Goal: Task Accomplishment & Management: Use online tool/utility

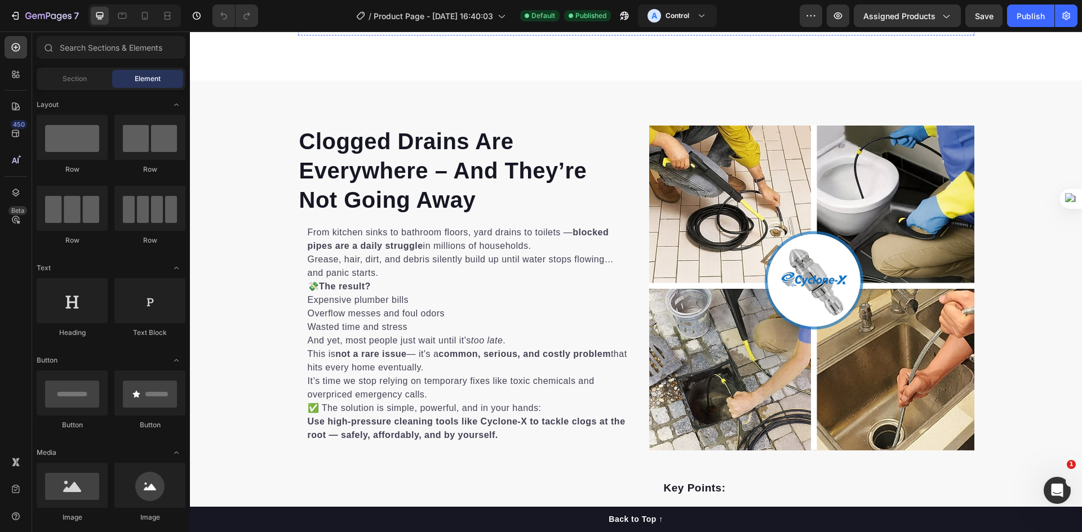
scroll to position [732, 0]
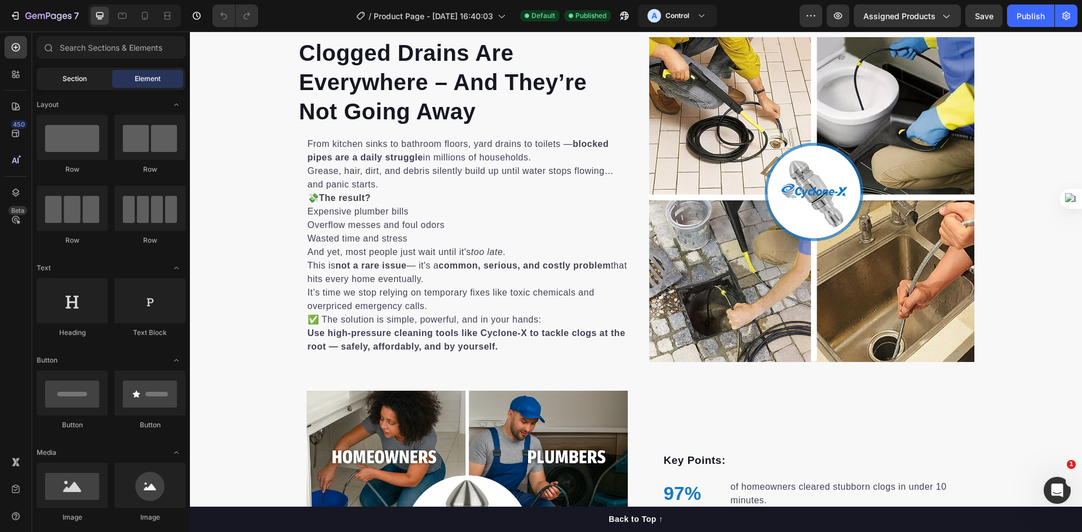
click at [83, 74] on span "Section" at bounding box center [75, 79] width 24 height 10
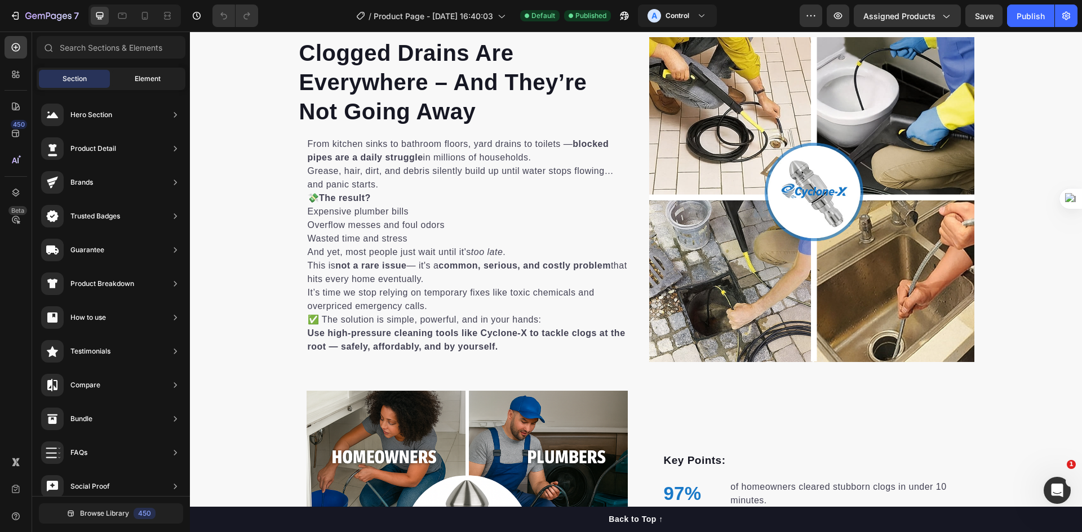
click at [154, 83] on span "Element" at bounding box center [148, 79] width 26 height 10
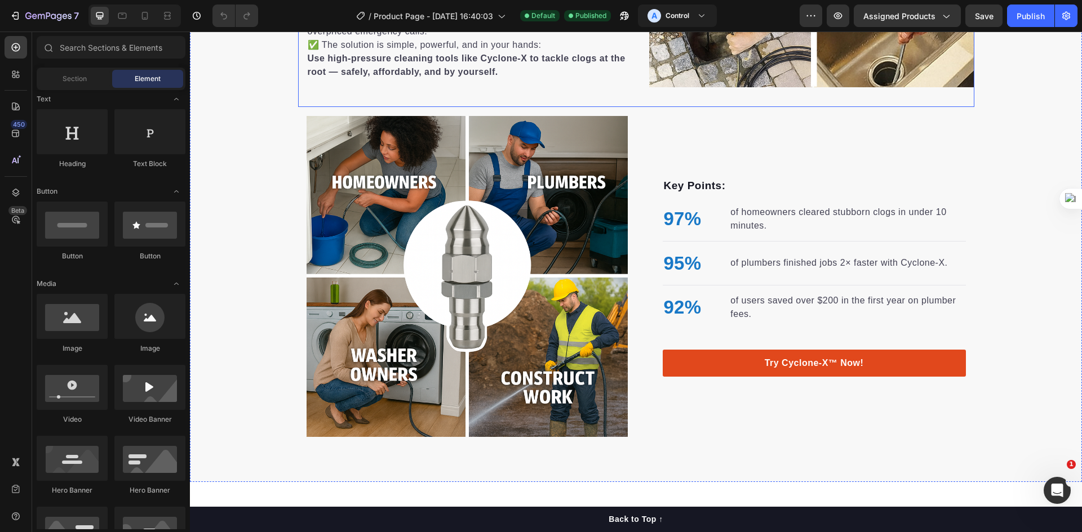
scroll to position [1071, 0]
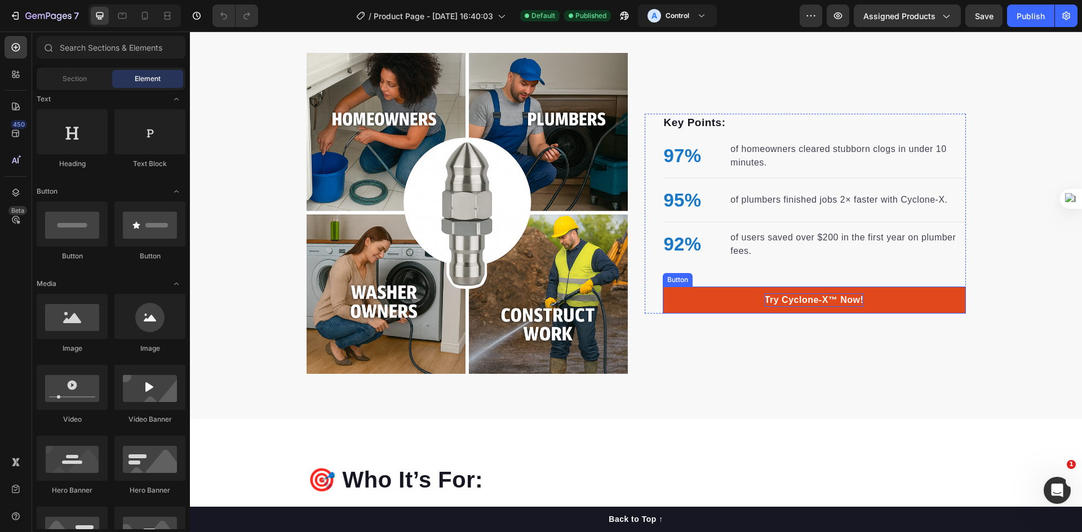
click at [817, 298] on p "Try Cyclone-X™ Now!" at bounding box center [814, 301] width 99 height 14
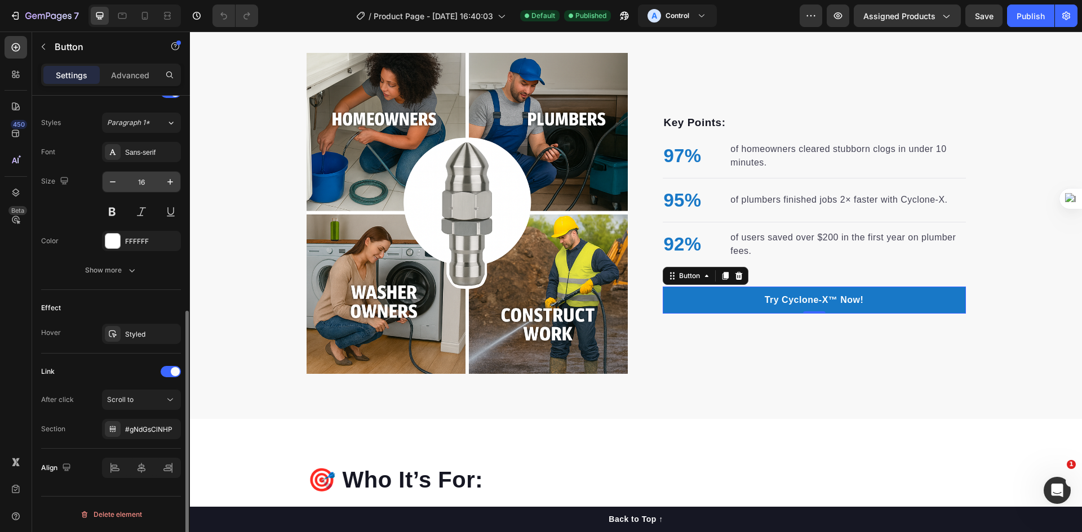
scroll to position [229, 0]
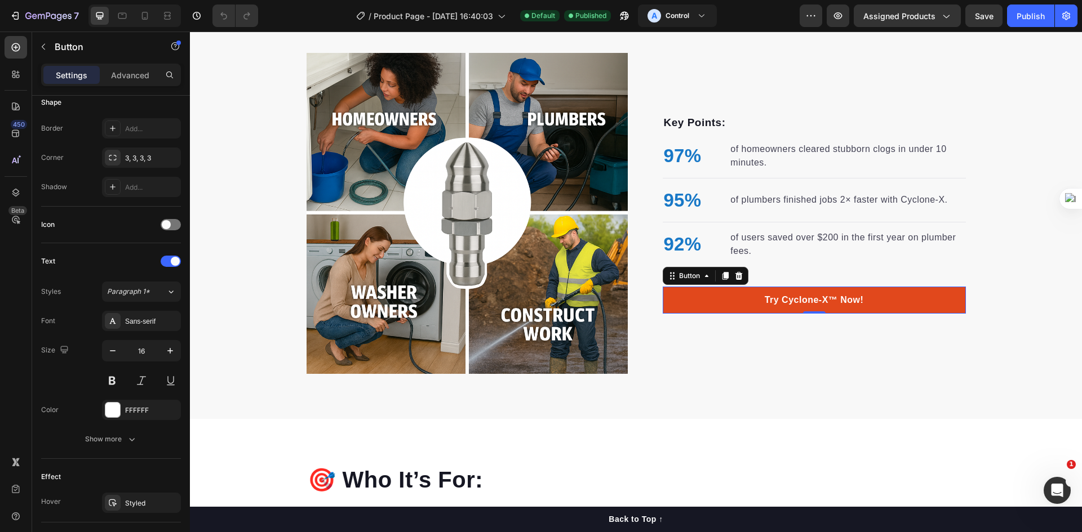
click at [710, 301] on link "Try Cyclone-X™ Now!" at bounding box center [814, 300] width 303 height 27
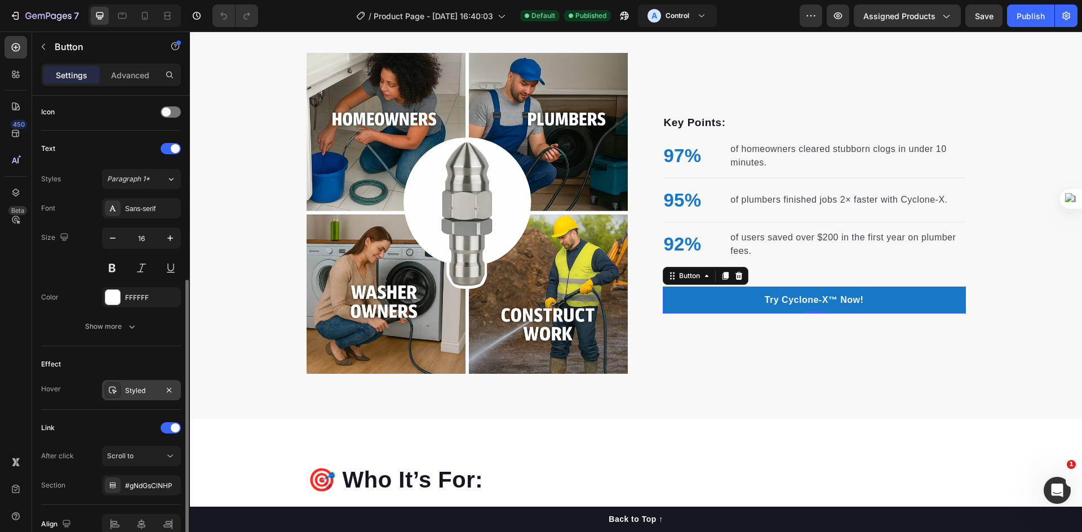
scroll to position [398, 0]
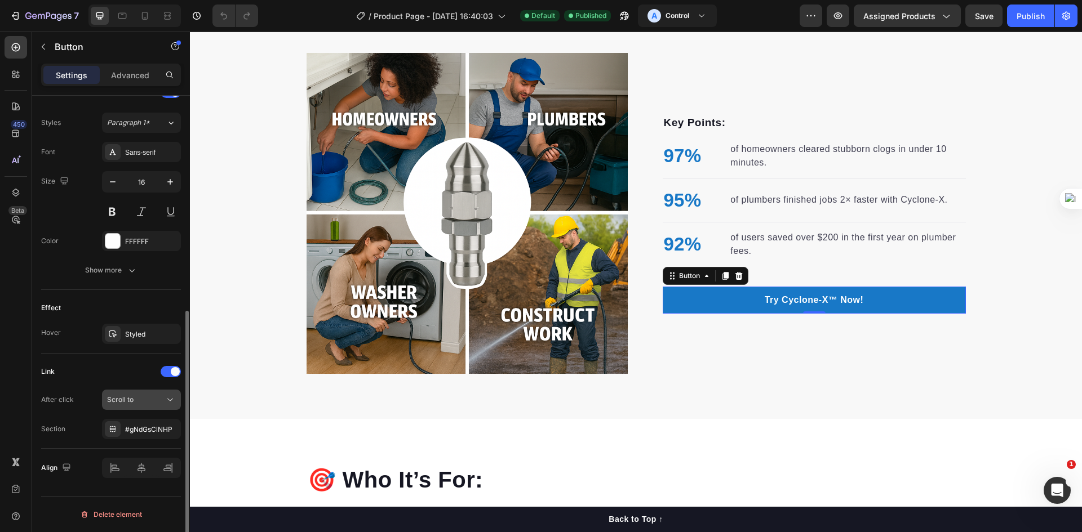
click at [173, 403] on icon at bounding box center [170, 399] width 11 height 11
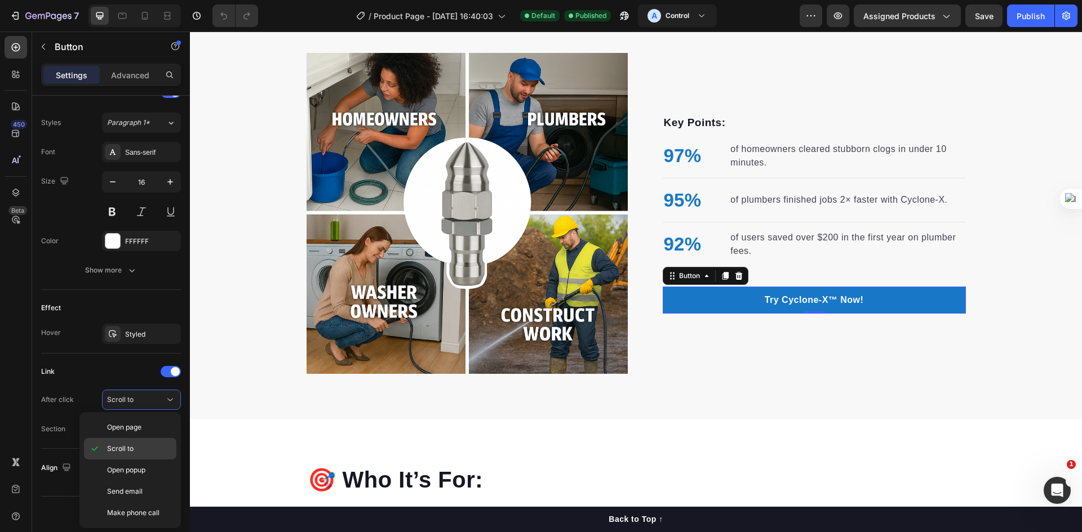
click at [132, 445] on span "Scroll to" at bounding box center [120, 449] width 26 height 10
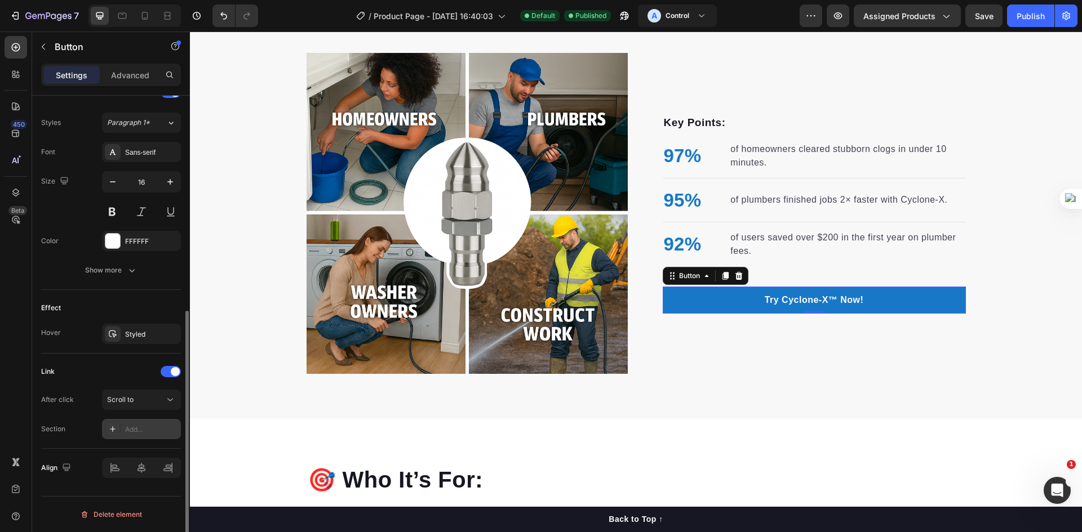
click at [137, 429] on div "Add..." at bounding box center [151, 430] width 53 height 10
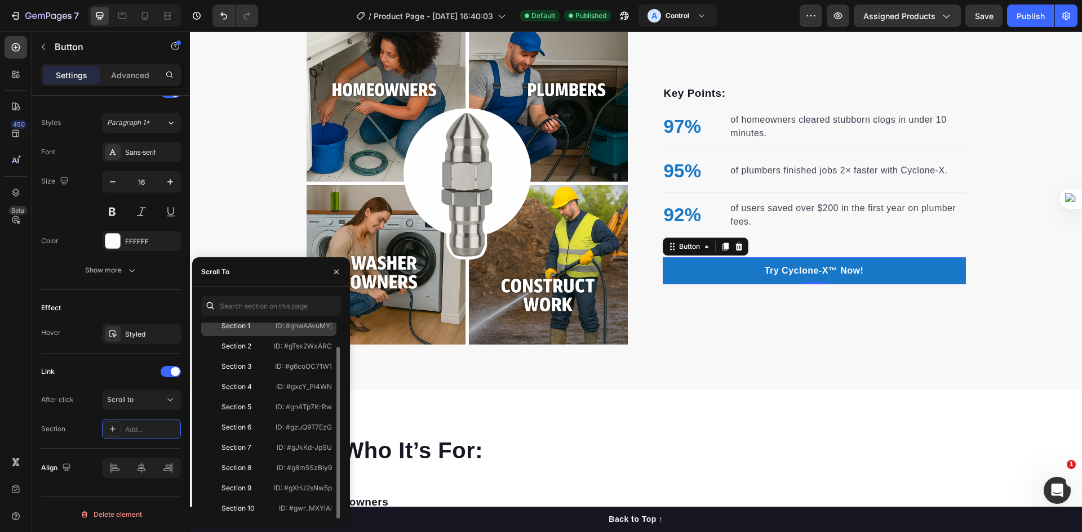
scroll to position [1127, 0]
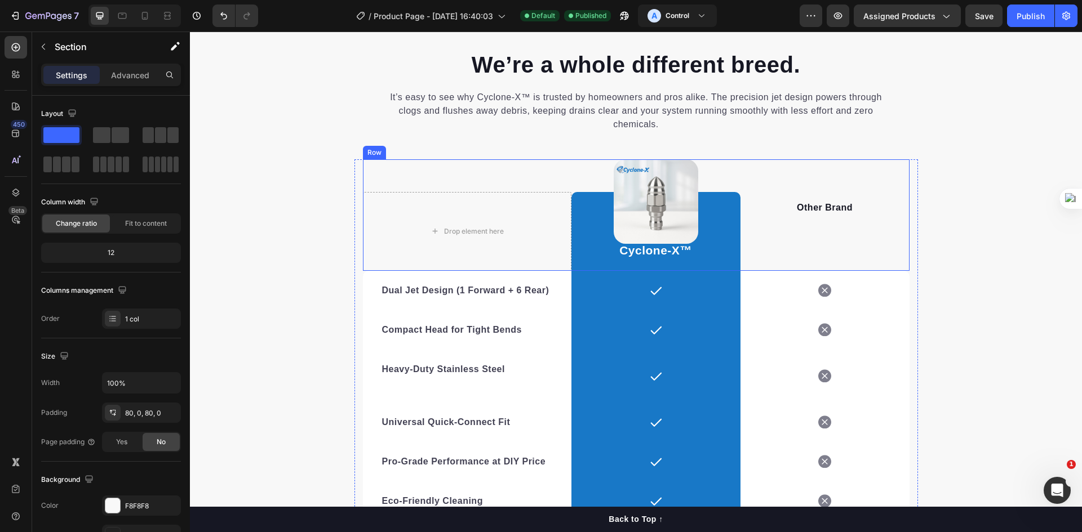
scroll to position [2028, 0]
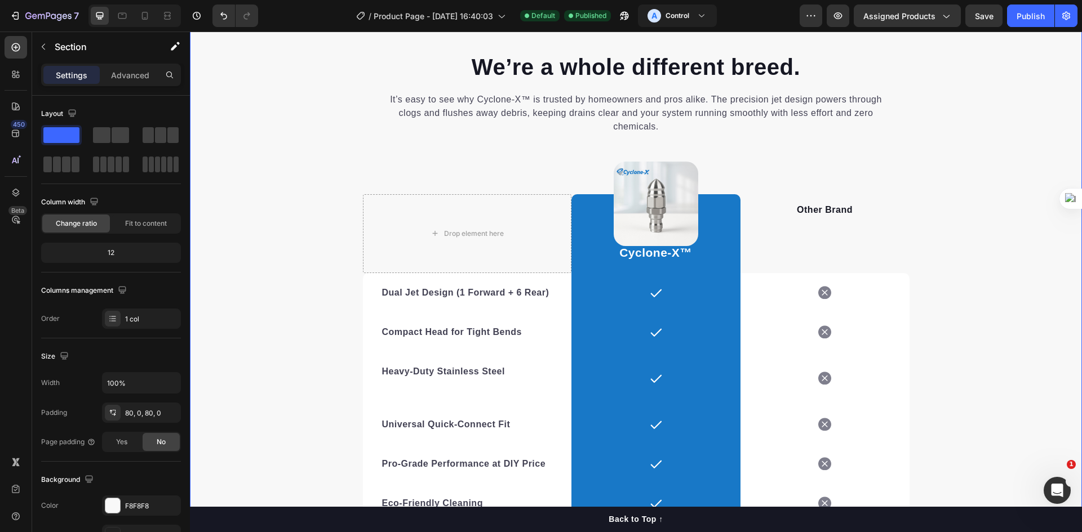
click at [343, 143] on div "We’re a whole different breed. Heading It’s easy to see why Cyclone-X™ is trust…" at bounding box center [636, 313] width 892 height 615
click at [302, 172] on div "We’re a whole different breed. Heading It’s easy to see why Cyclone-X™ is trust…" at bounding box center [636, 313] width 892 height 525
click at [44, 47] on icon "button" at bounding box center [43, 46] width 9 height 9
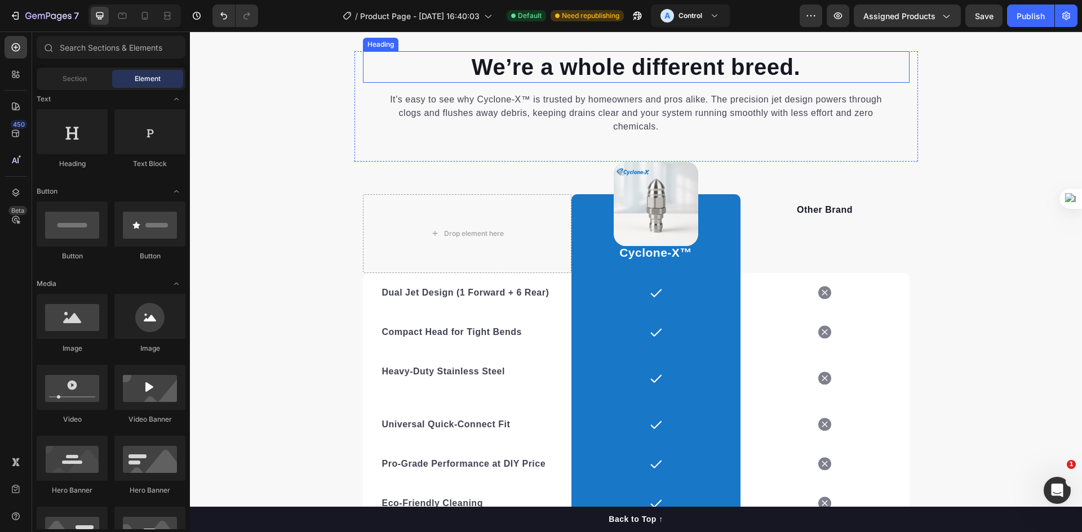
click at [374, 82] on p "We’re a whole different breed." at bounding box center [636, 66] width 544 height 29
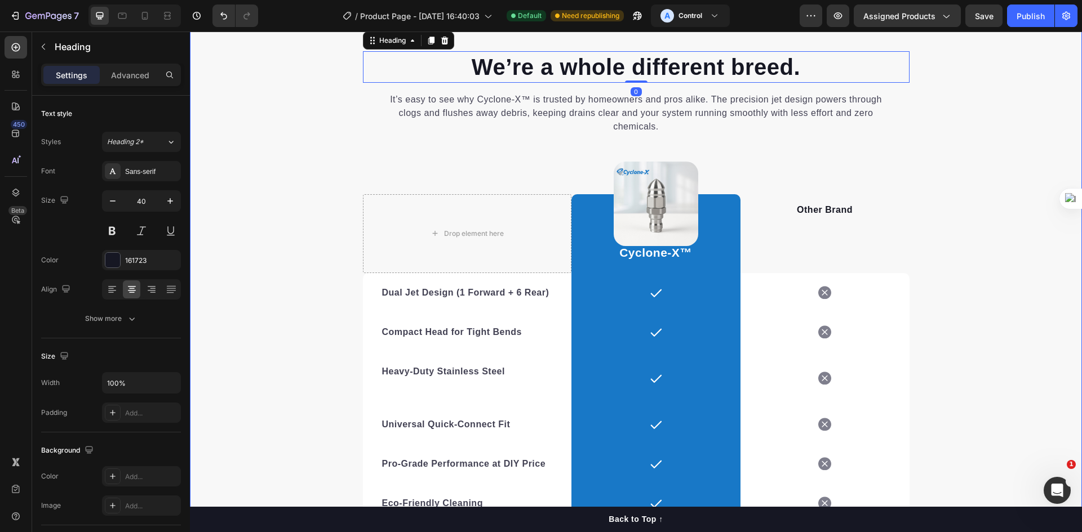
click at [267, 156] on div "We’re a whole different breed. Heading 0 It’s easy to see why Cyclone-X™ is tru…" at bounding box center [636, 313] width 892 height 615
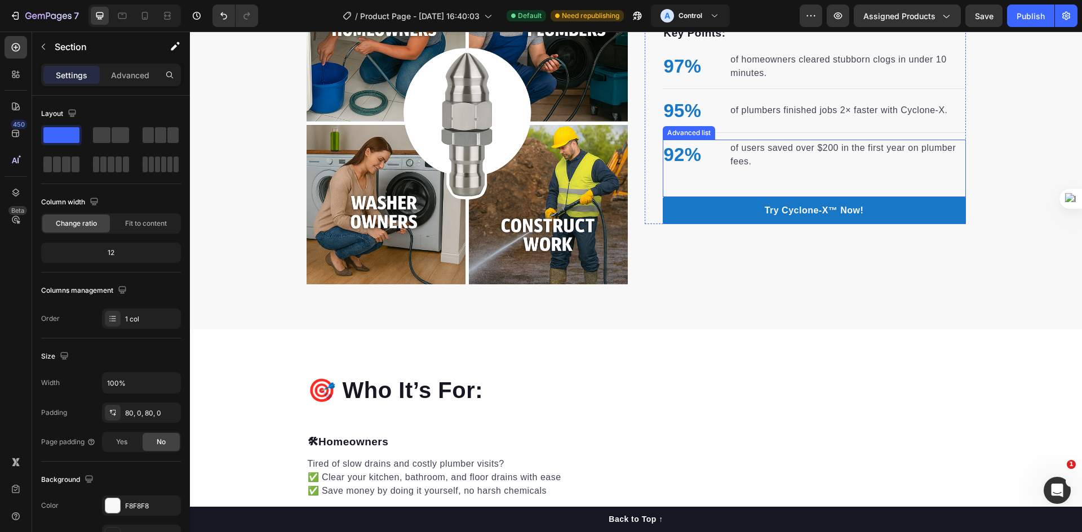
scroll to position [1037, 0]
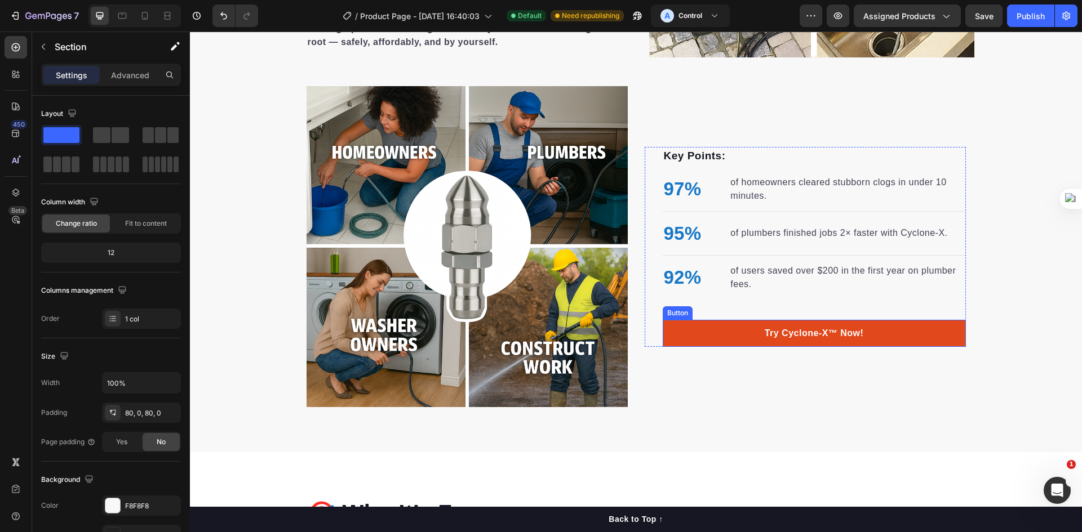
click at [703, 330] on button "Try Cyclone-X™ Now!" at bounding box center [814, 333] width 303 height 27
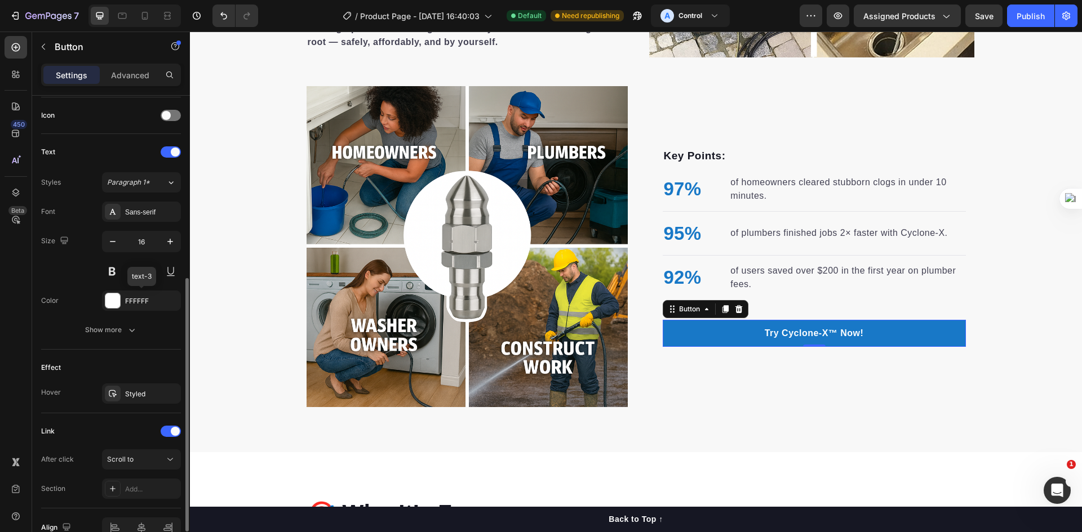
scroll to position [398, 0]
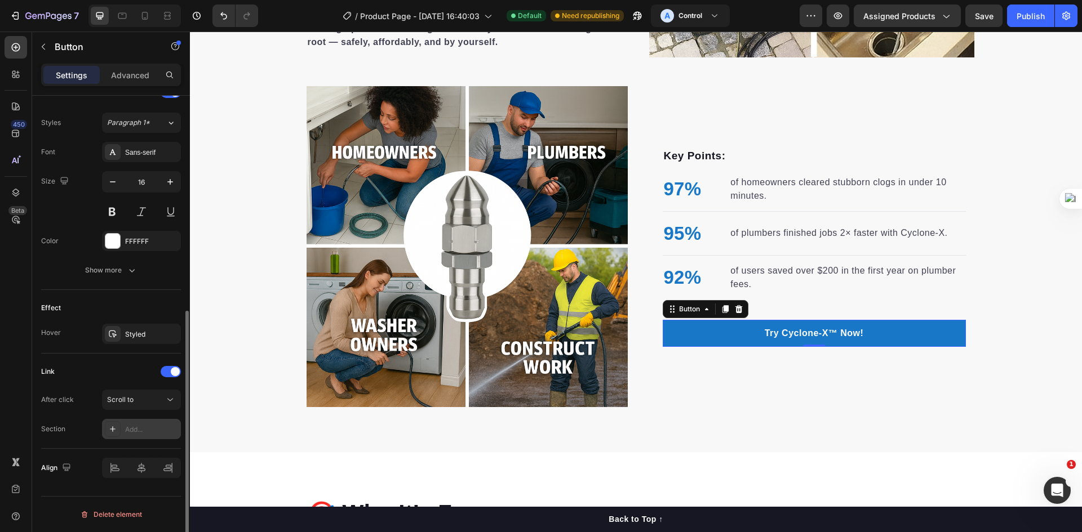
click at [117, 427] on div at bounding box center [113, 429] width 16 height 16
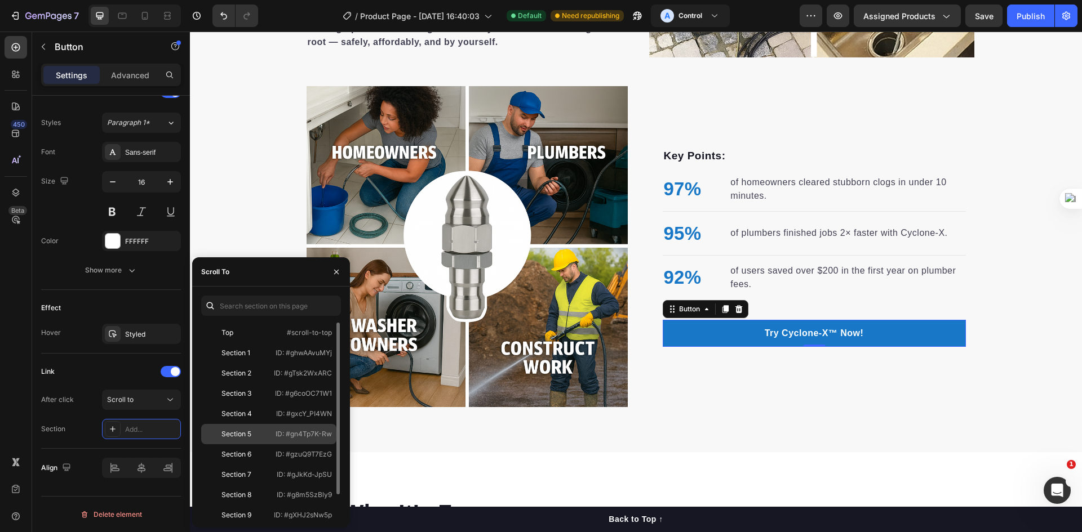
click at [257, 433] on div "Section 5" at bounding box center [238, 434] width 65 height 10
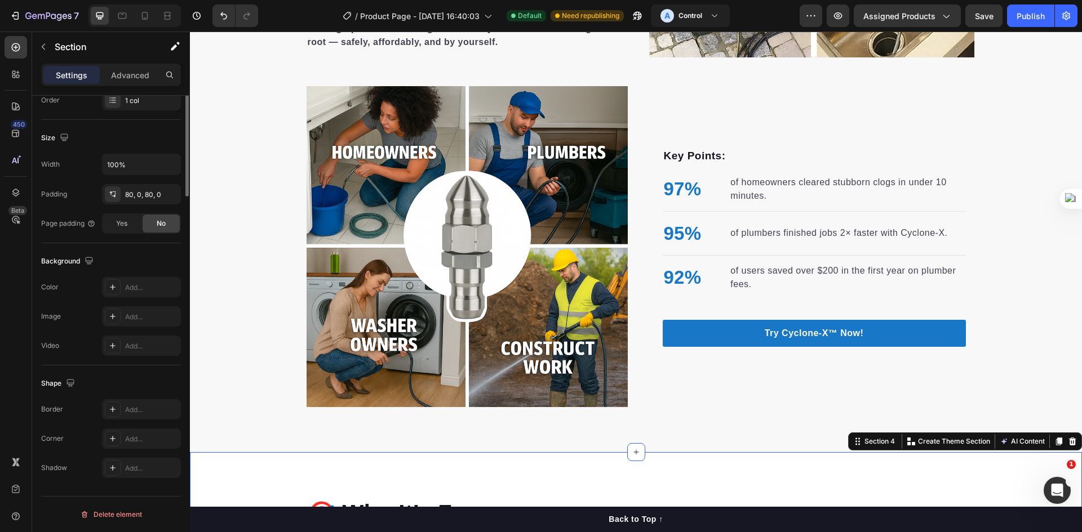
scroll to position [0, 0]
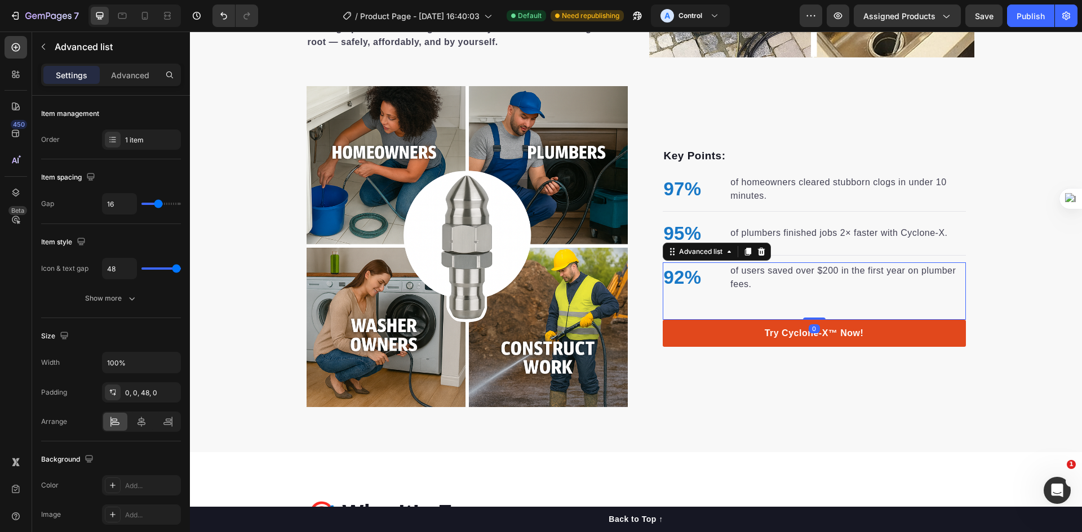
drag, startPoint x: 777, startPoint y: 319, endPoint x: 775, endPoint y: 325, distance: 5.9
click at [777, 320] on div "Key Points: Text block 97% Text block of homeowners cleared stubborn clogs in u…" at bounding box center [814, 247] width 303 height 200
click at [749, 333] on link "Try Cyclone-X™ Now!" at bounding box center [814, 333] width 303 height 27
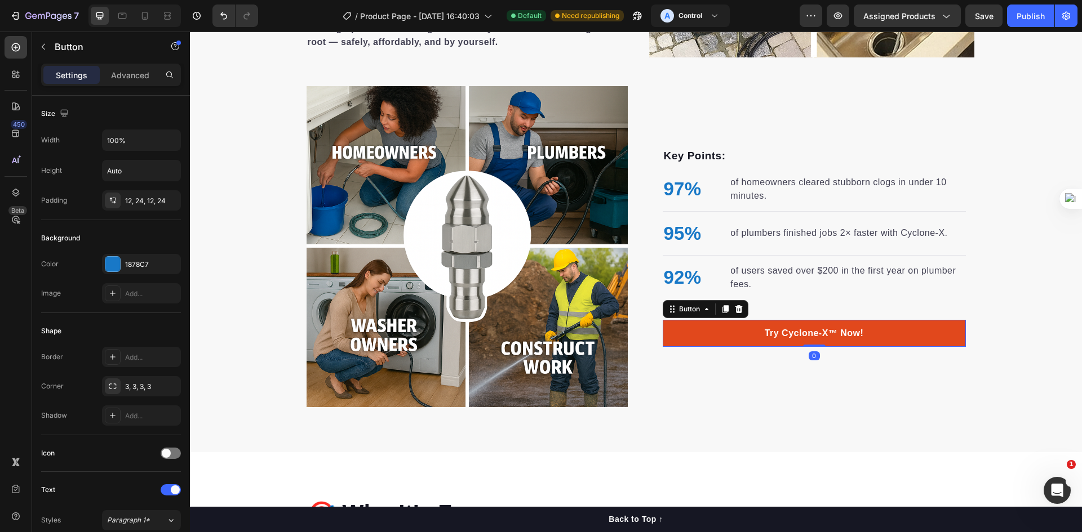
click at [714, 331] on link "Try Cyclone-X™ Now!" at bounding box center [814, 333] width 303 height 27
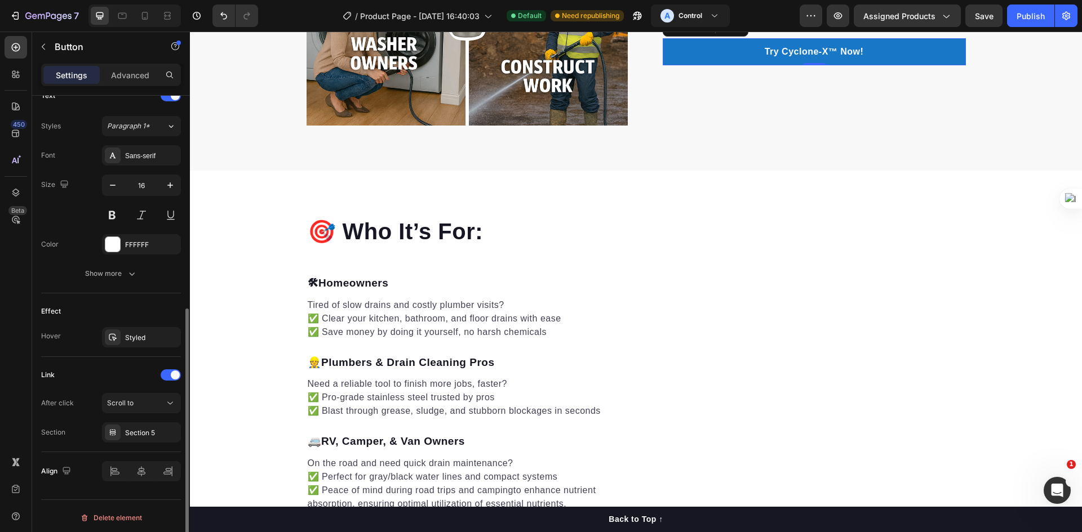
scroll to position [398, 0]
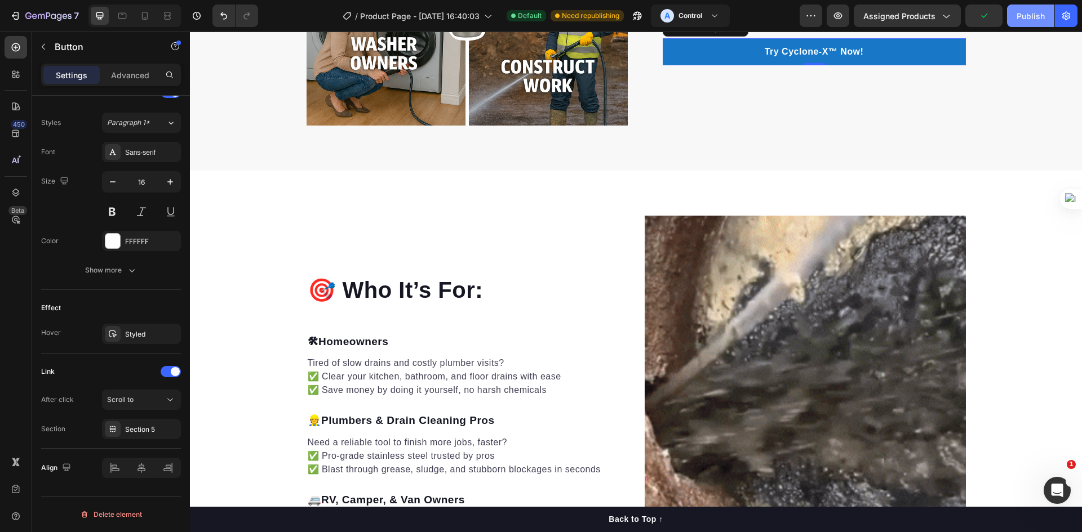
click at [1025, 12] on div "Publish" at bounding box center [1030, 16] width 28 height 12
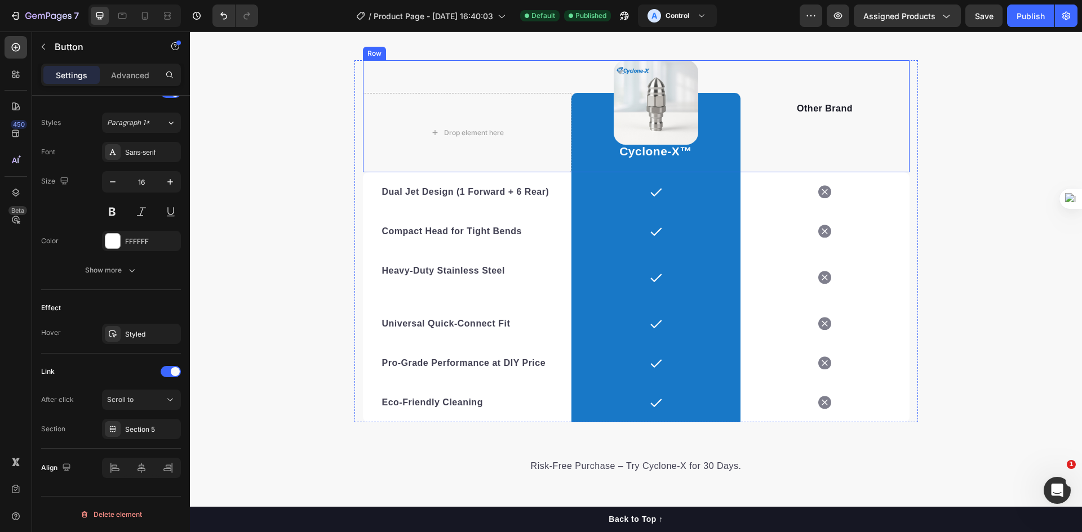
scroll to position [2390, 0]
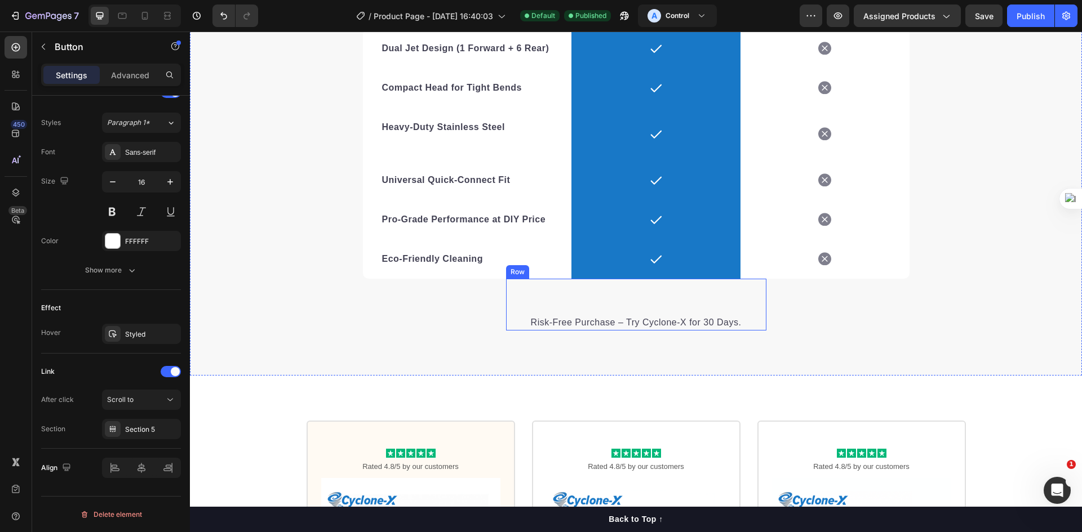
click at [640, 298] on div "Risk-Free Purchase – Try Cyclone-X for 30 Days. Text block Row" at bounding box center [636, 305] width 260 height 52
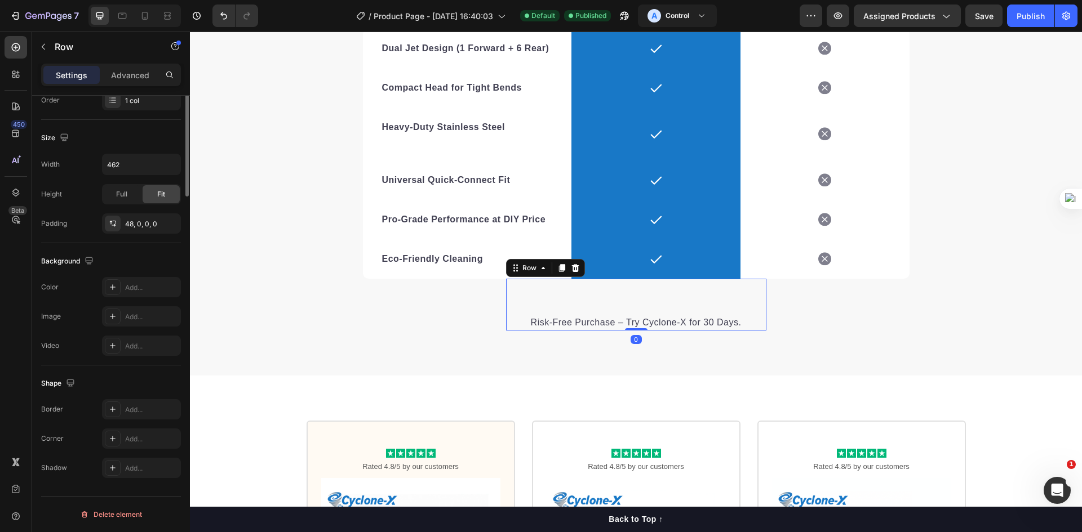
scroll to position [0, 0]
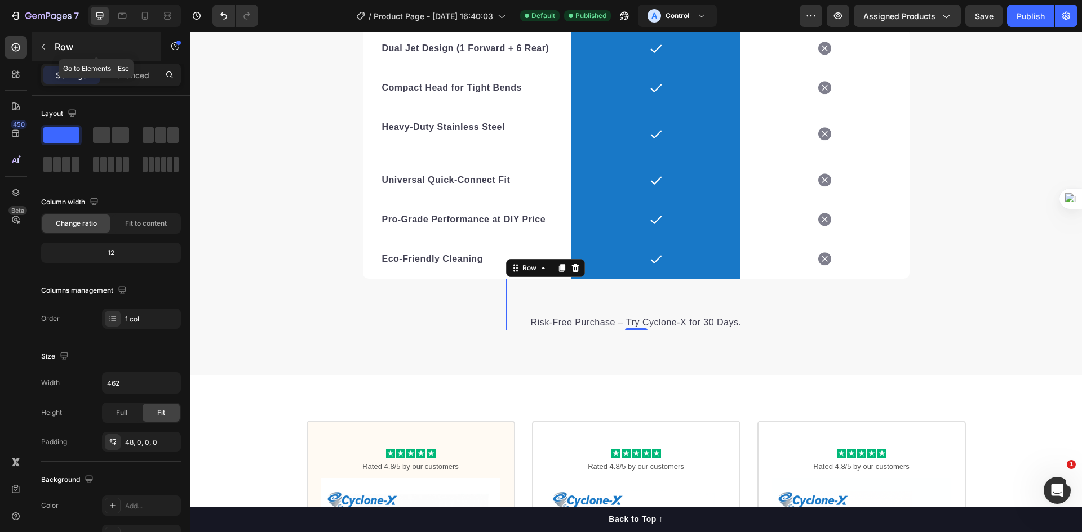
click at [45, 51] on button "button" at bounding box center [43, 47] width 18 height 18
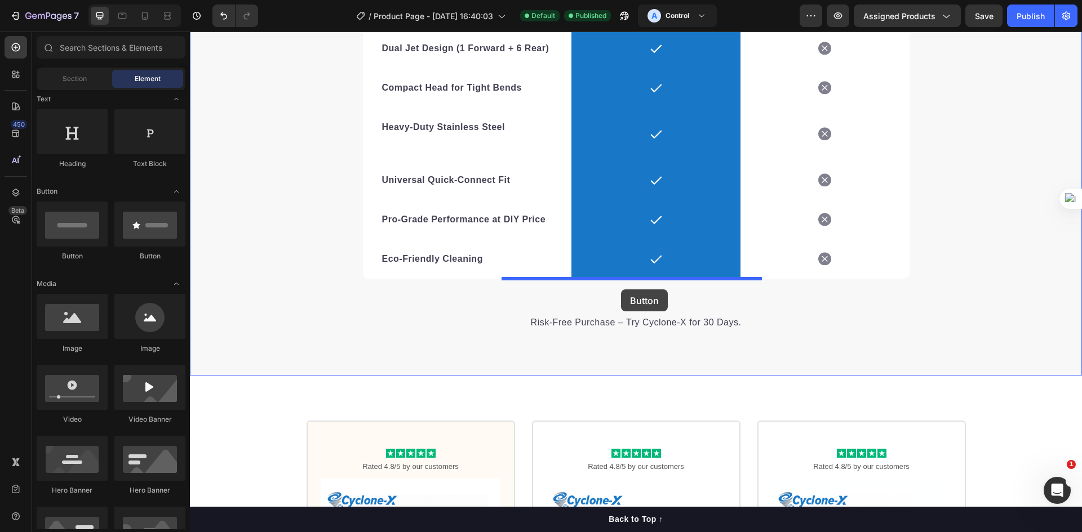
drag, startPoint x: 269, startPoint y: 271, endPoint x: 621, endPoint y: 290, distance: 352.6
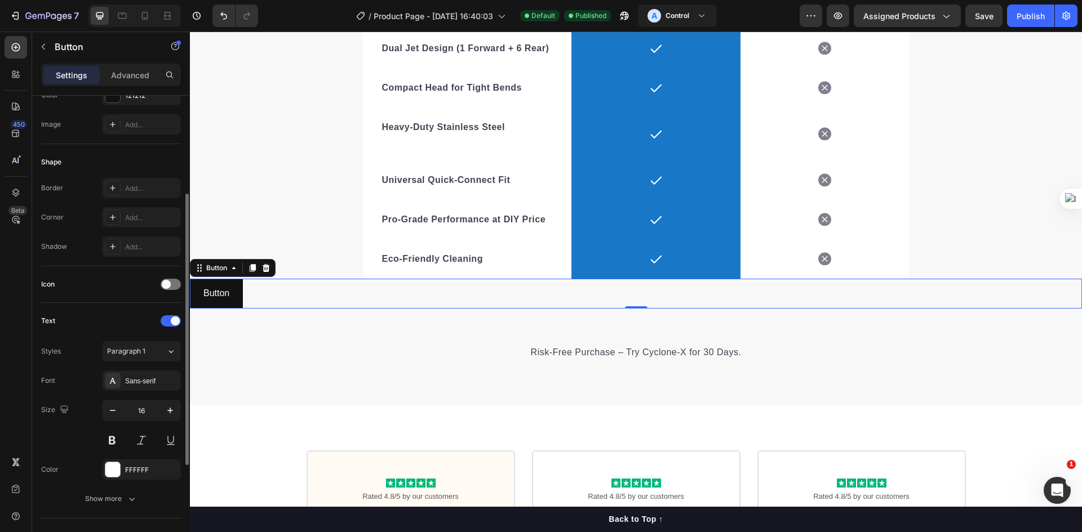
scroll to position [339, 0]
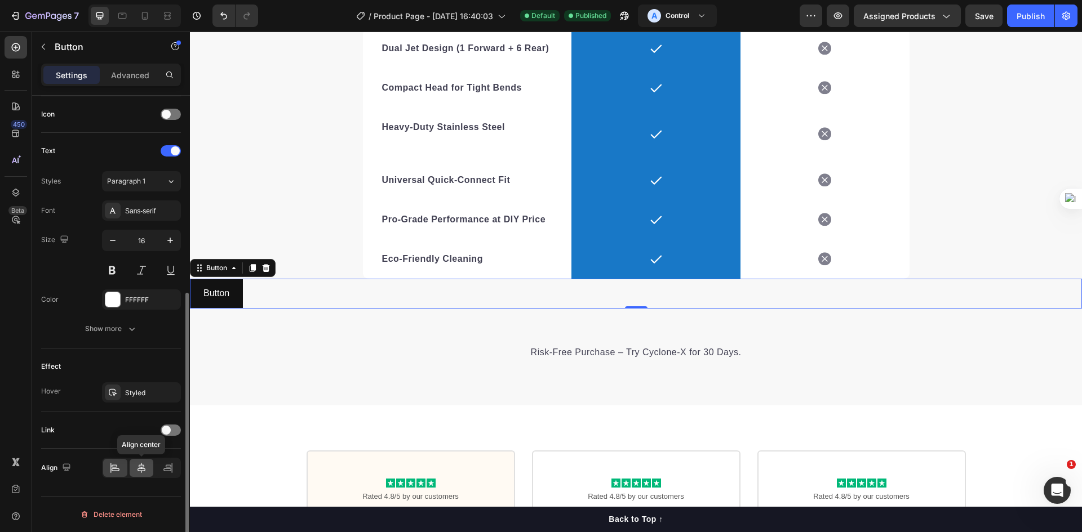
click at [146, 469] on icon at bounding box center [141, 468] width 11 height 11
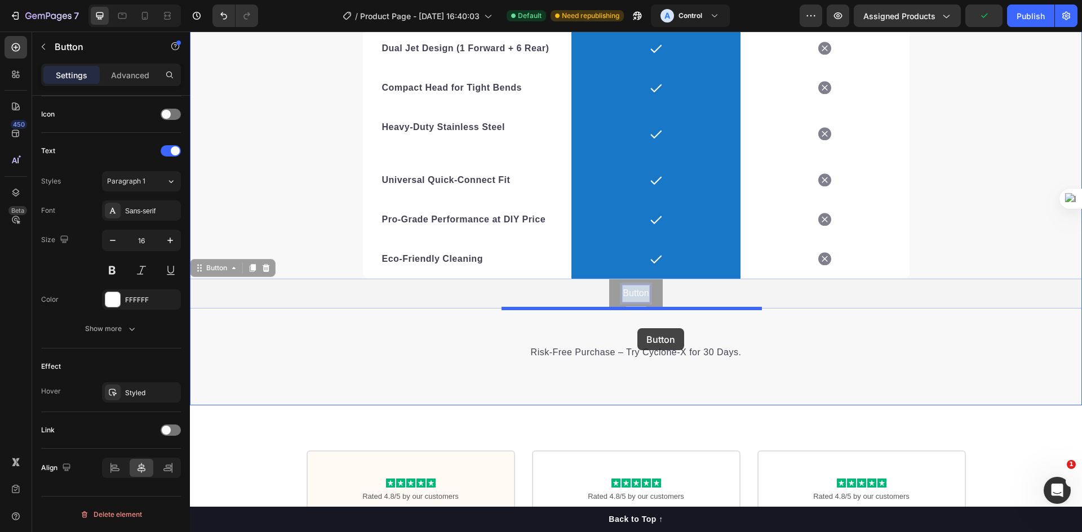
drag, startPoint x: 634, startPoint y: 290, endPoint x: 637, endPoint y: 328, distance: 39.0
click at [637, 328] on div "Header We’re a whole different breed. Heading It’s easy to see why Cyclone-X™ i…" at bounding box center [636, 122] width 892 height 4961
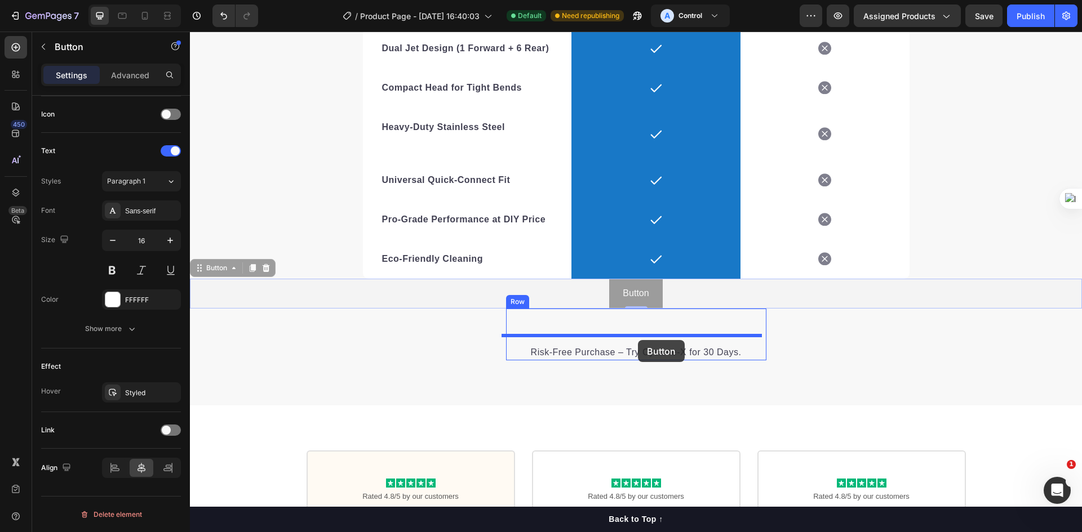
drag, startPoint x: 646, startPoint y: 291, endPoint x: 638, endPoint y: 340, distance: 49.7
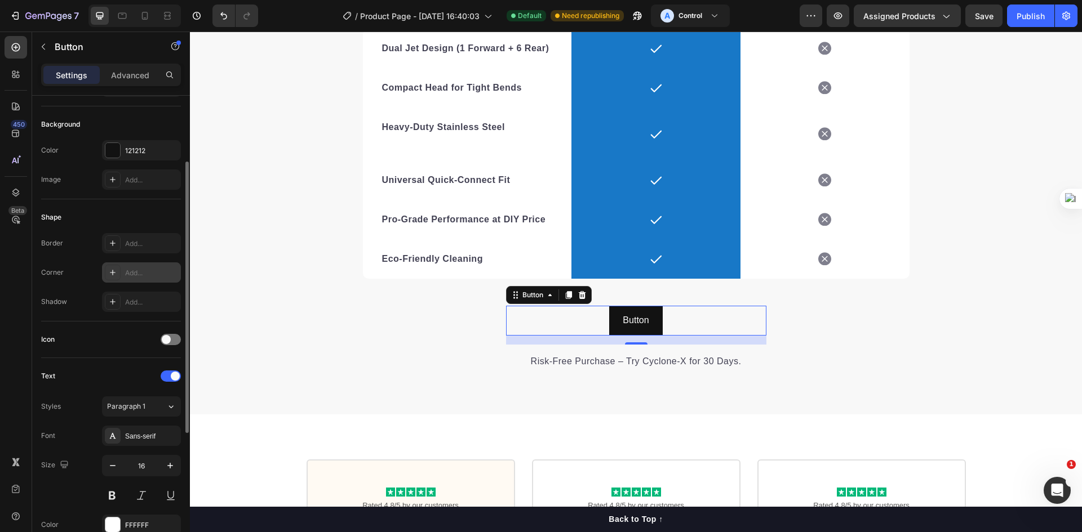
scroll to position [0, 0]
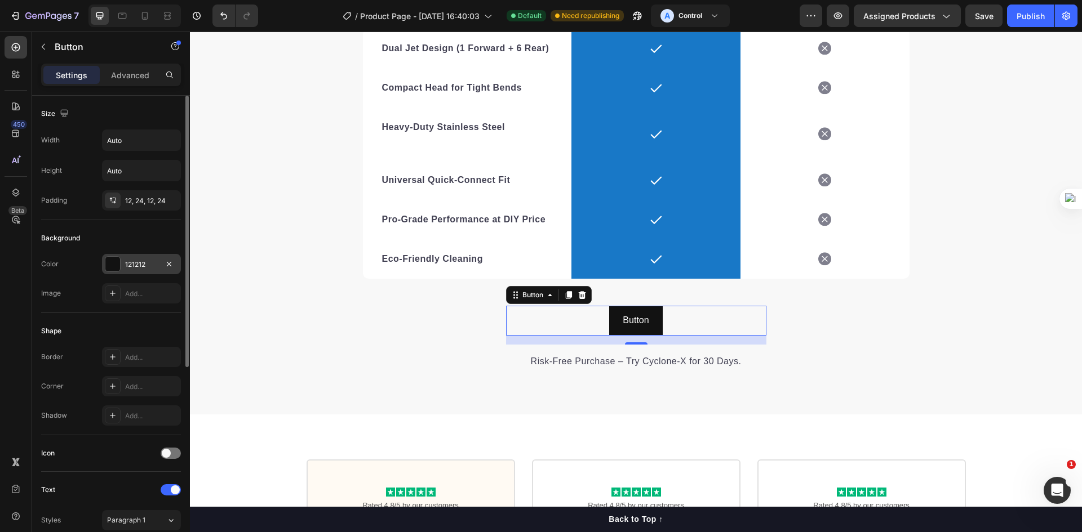
click at [116, 260] on div at bounding box center [112, 264] width 15 height 15
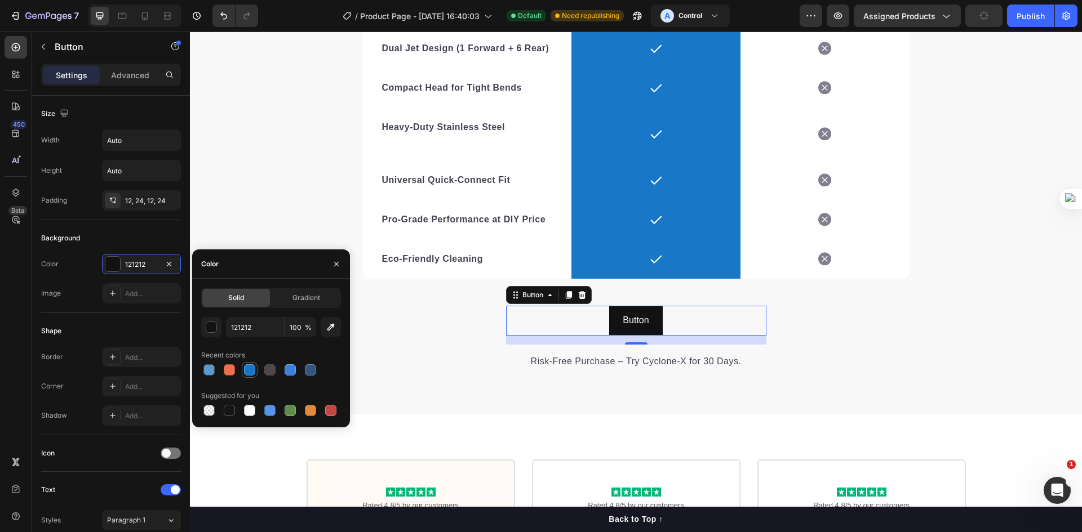
click at [252, 368] on div at bounding box center [249, 370] width 11 height 11
type input "1878C7"
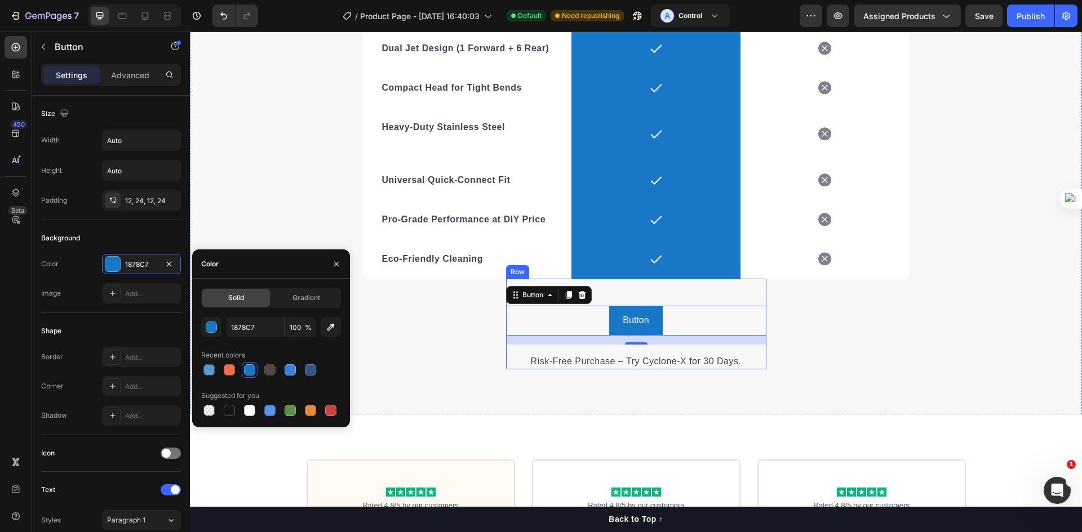
click at [657, 296] on div "Button Button 16 Risk-Free Purchase – Try Cyclone-X for 30 Days. Text block Row" at bounding box center [636, 324] width 260 height 91
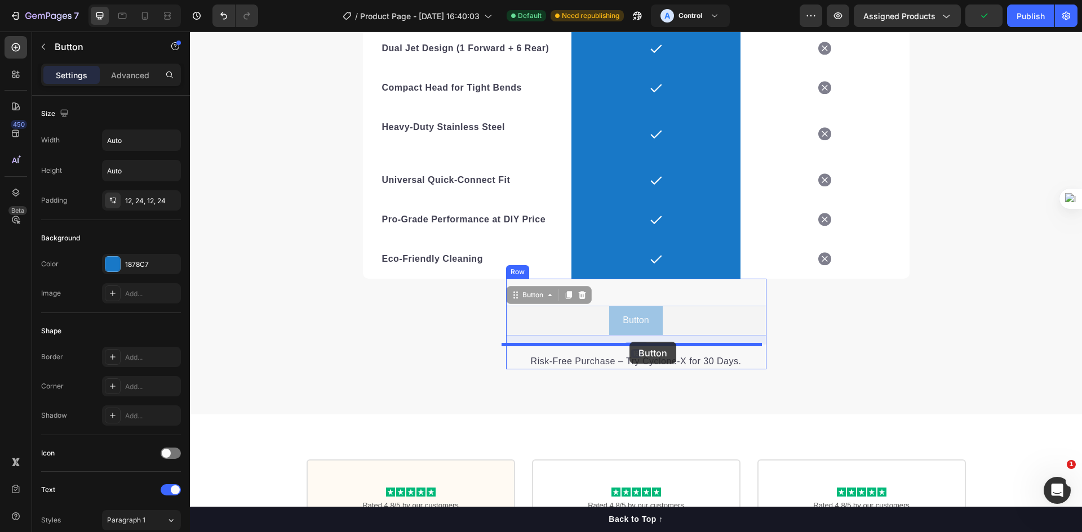
drag, startPoint x: 634, startPoint y: 312, endPoint x: 629, endPoint y: 342, distance: 30.8
click at [629, 342] on div "Header We’re a whole different breed. Heading It’s easy to see why Cyclone-X™ i…" at bounding box center [636, 127] width 892 height 4970
drag, startPoint x: 642, startPoint y: 312, endPoint x: 628, endPoint y: 348, distance: 39.0
click at [628, 348] on div "Header We’re a whole different breed. Heading It’s easy to see why Cyclone-X™ i…" at bounding box center [636, 127] width 892 height 4970
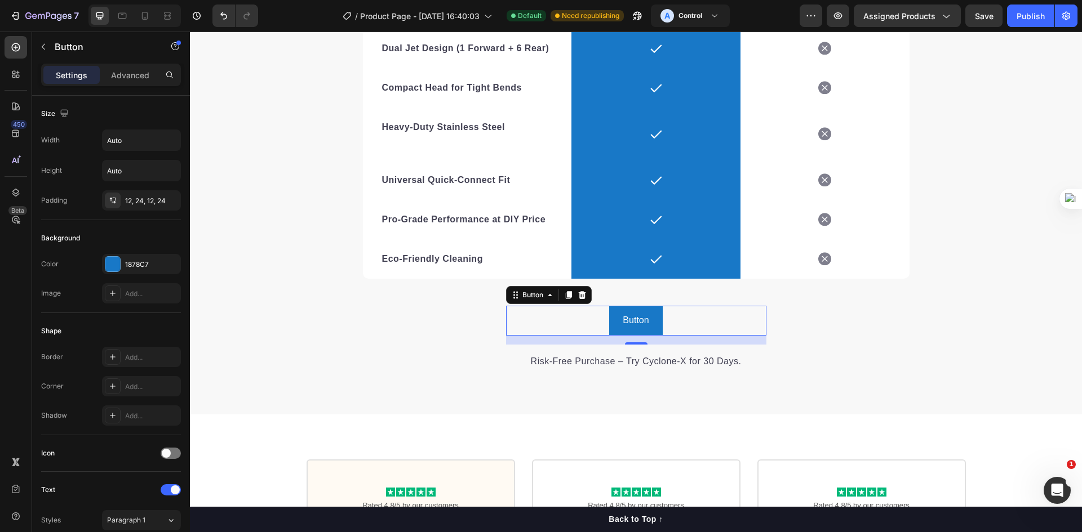
click at [706, 325] on div "Button Button 16" at bounding box center [636, 321] width 260 height 30
click at [695, 320] on div "Button Button 16" at bounding box center [636, 321] width 260 height 30
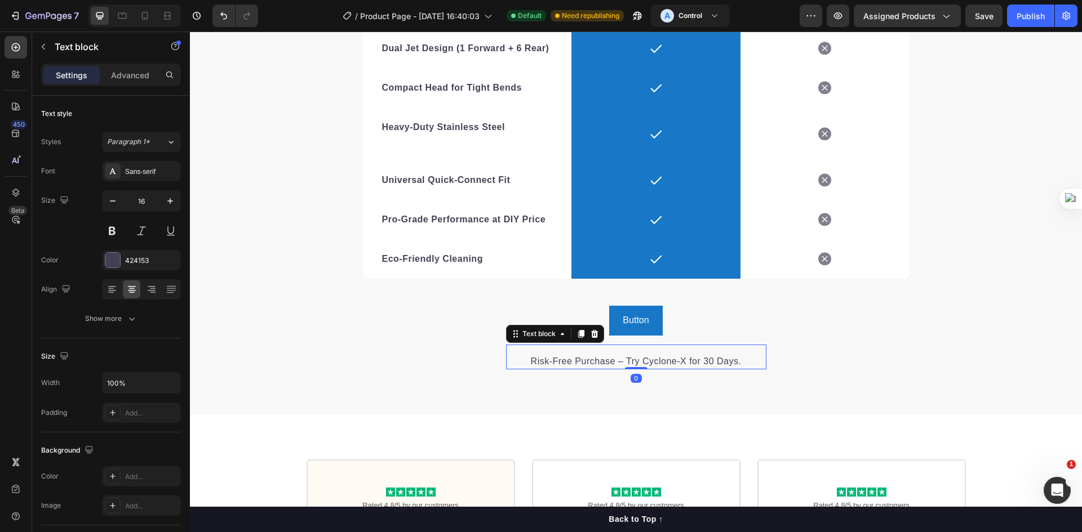
click at [683, 363] on p "Risk-Free Purchase – Try Cyclone-X for 30 Days." at bounding box center [636, 362] width 258 height 14
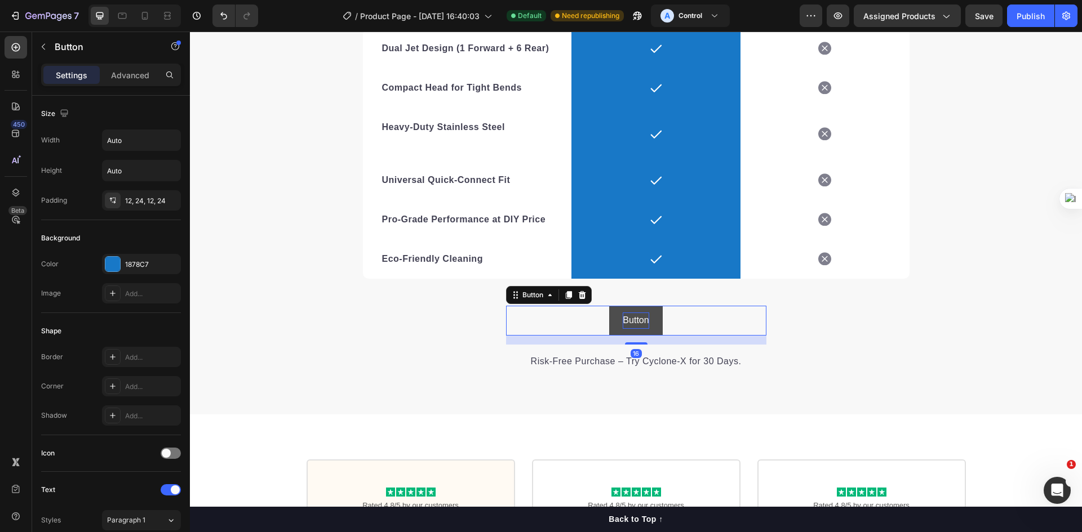
click at [637, 315] on p "Button" at bounding box center [636, 321] width 26 height 16
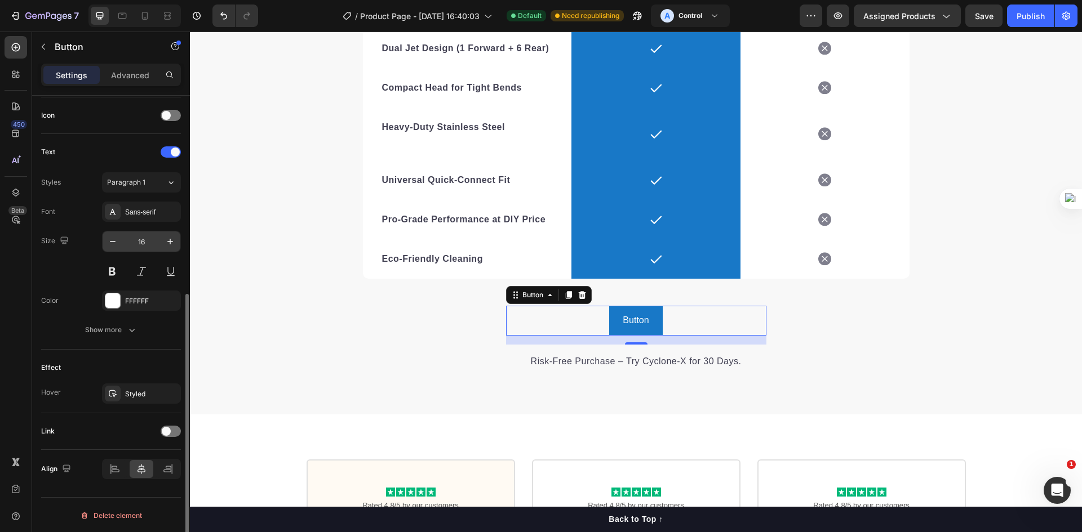
scroll to position [339, 0]
click at [169, 429] on span at bounding box center [166, 430] width 9 height 9
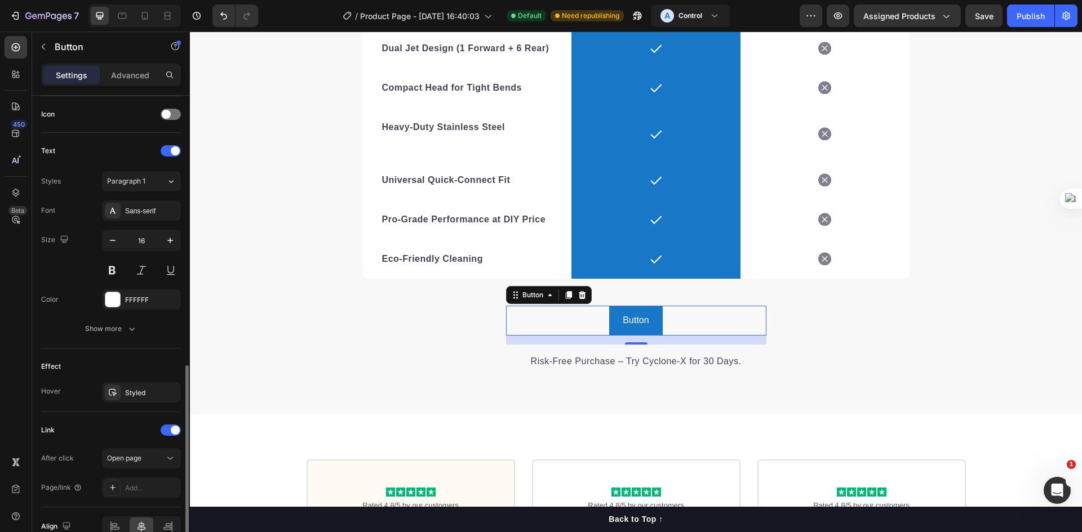
scroll to position [398, 0]
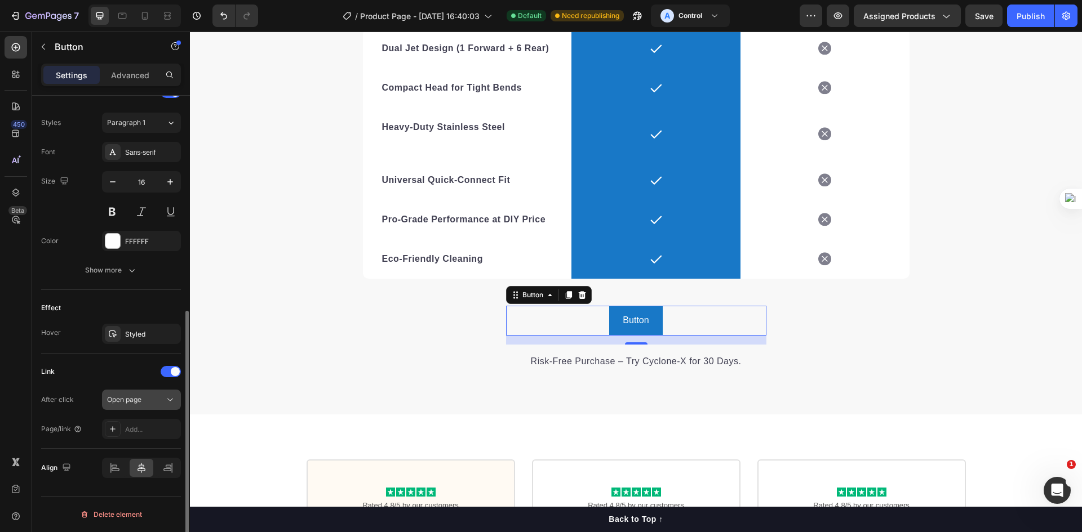
click at [158, 402] on div "Open page" at bounding box center [135, 400] width 57 height 10
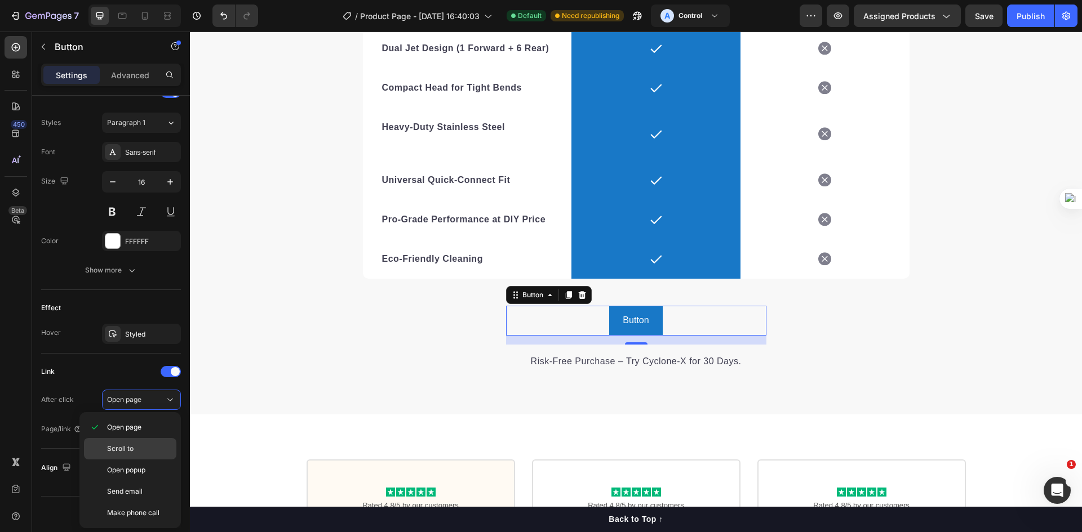
click at [146, 447] on p "Scroll to" at bounding box center [139, 449] width 64 height 10
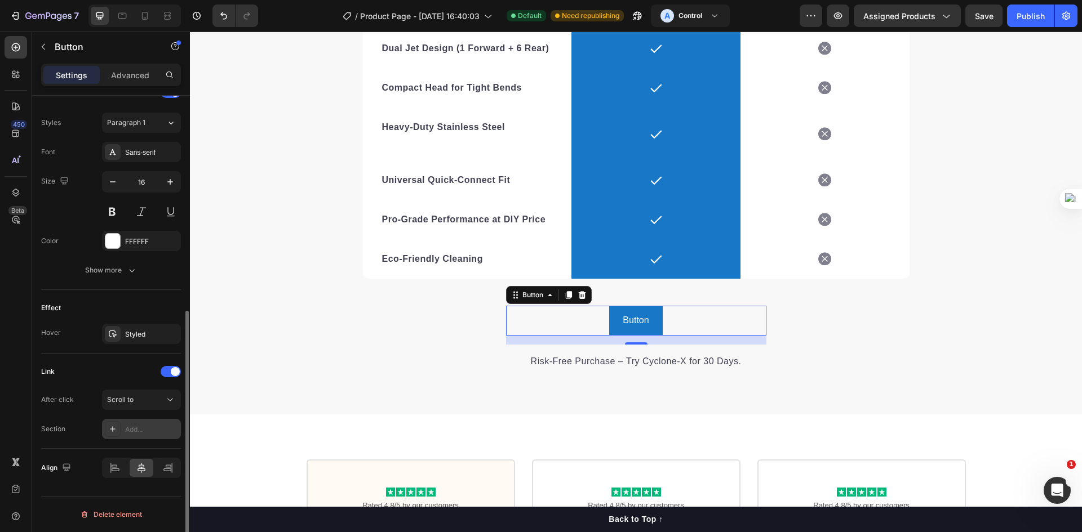
click at [143, 429] on div "Add..." at bounding box center [151, 430] width 53 height 10
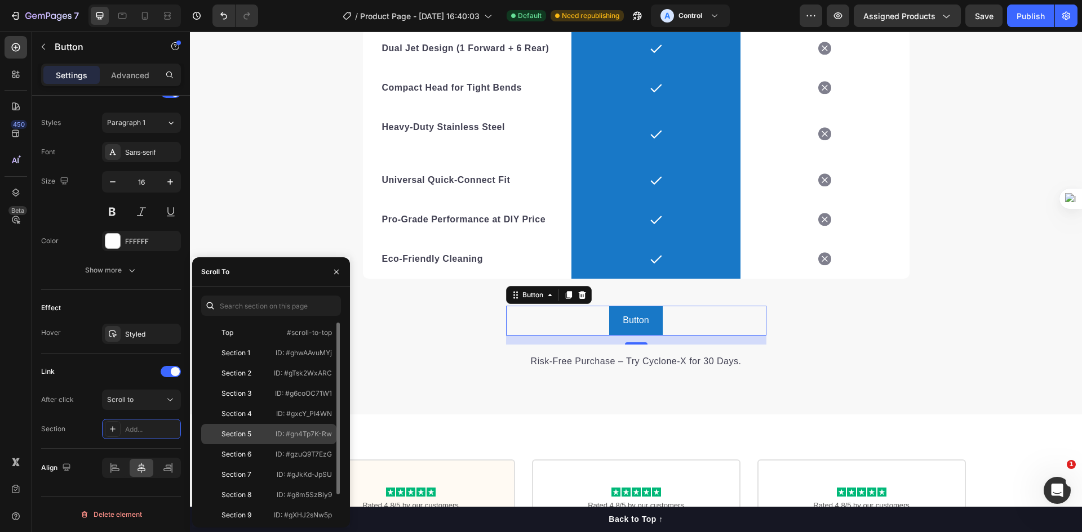
click at [246, 445] on div "Section 5 ID: #gn4Tp7K-Rw" at bounding box center [268, 455] width 135 height 20
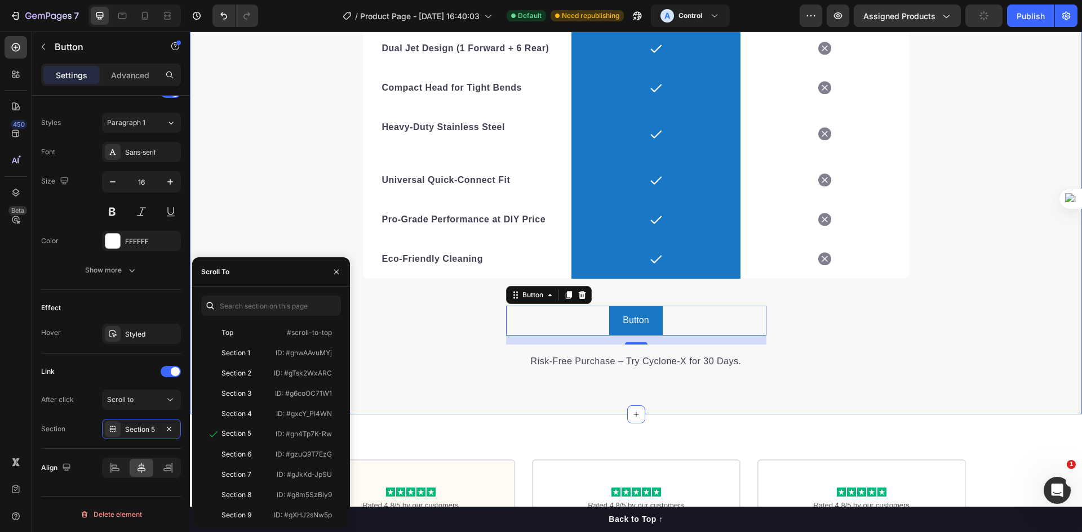
click at [425, 354] on div "We’re a whole different breed. Heading It’s easy to see why Cyclone-X™ is trust…" at bounding box center [636, 87] width 892 height 563
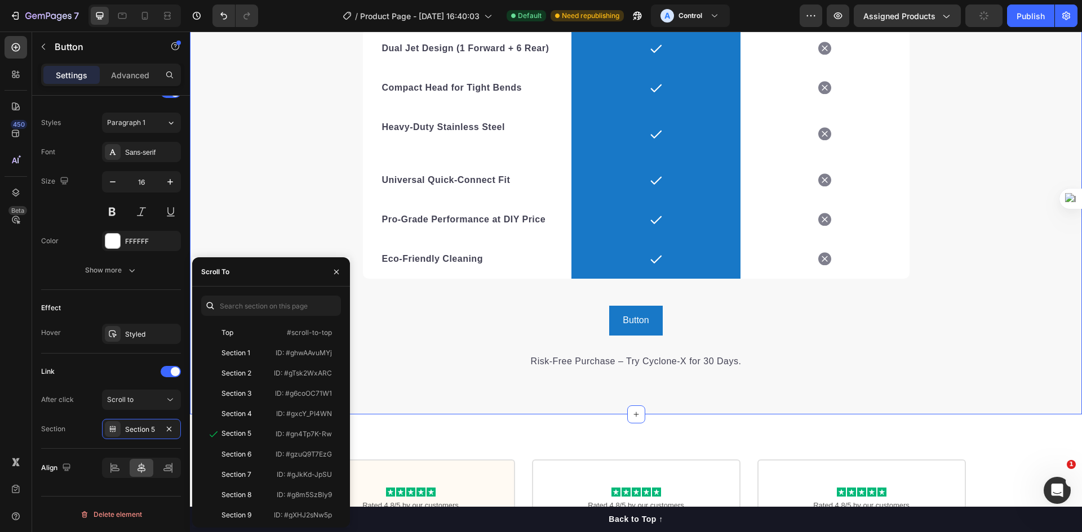
scroll to position [0, 0]
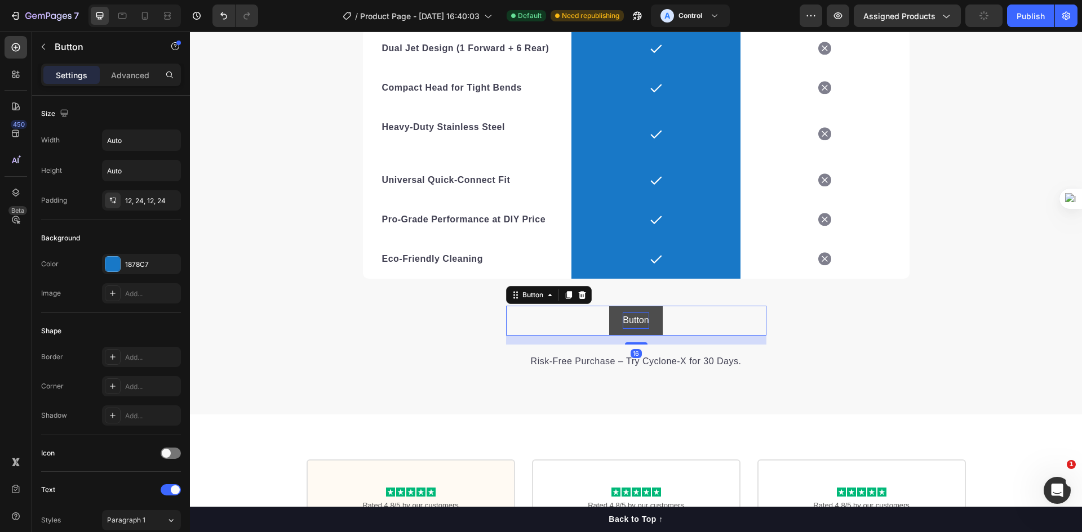
click at [631, 316] on p "Button" at bounding box center [636, 321] width 26 height 16
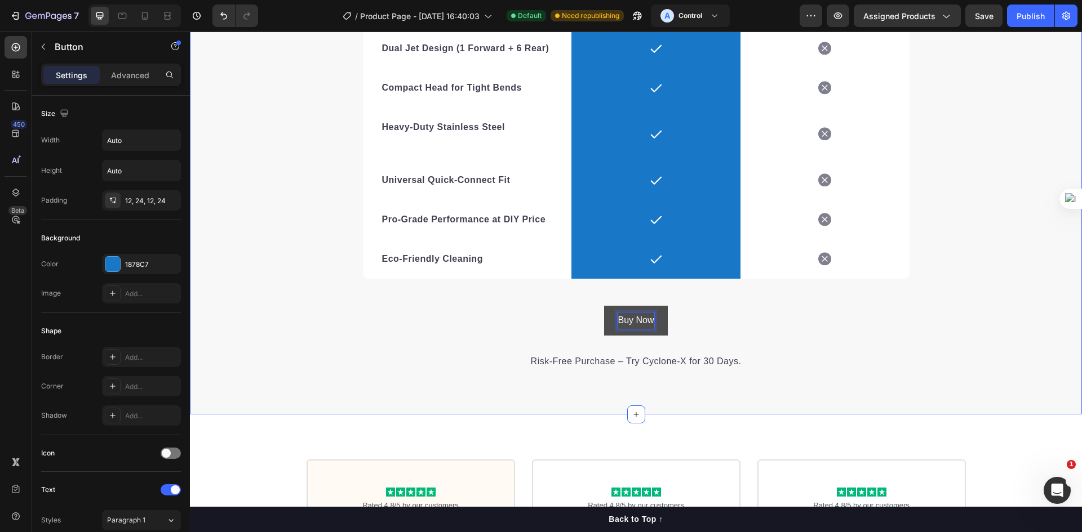
click at [396, 328] on div "We’re a whole different breed. Heading It’s easy to see why Cyclone-X™ is trust…" at bounding box center [636, 87] width 892 height 563
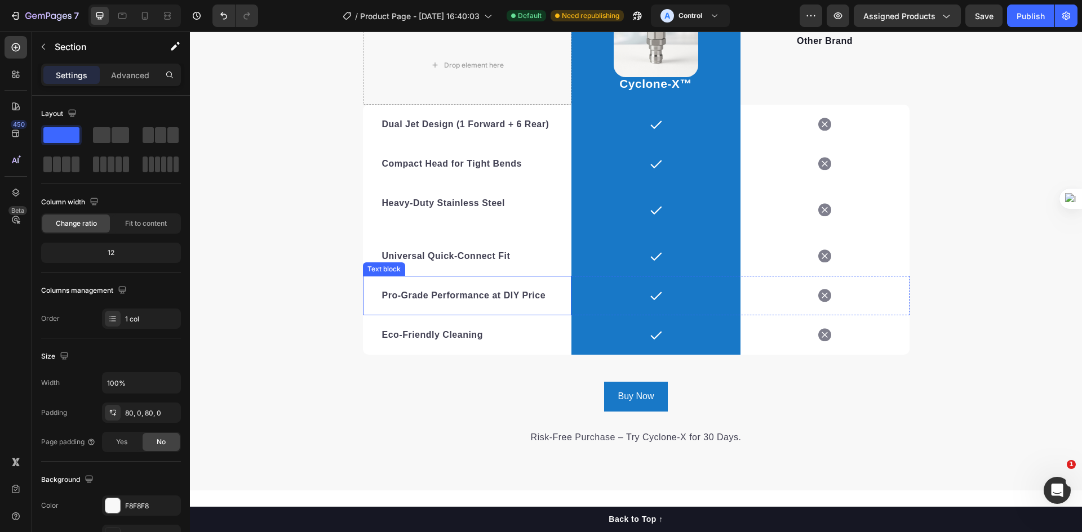
scroll to position [2419, 0]
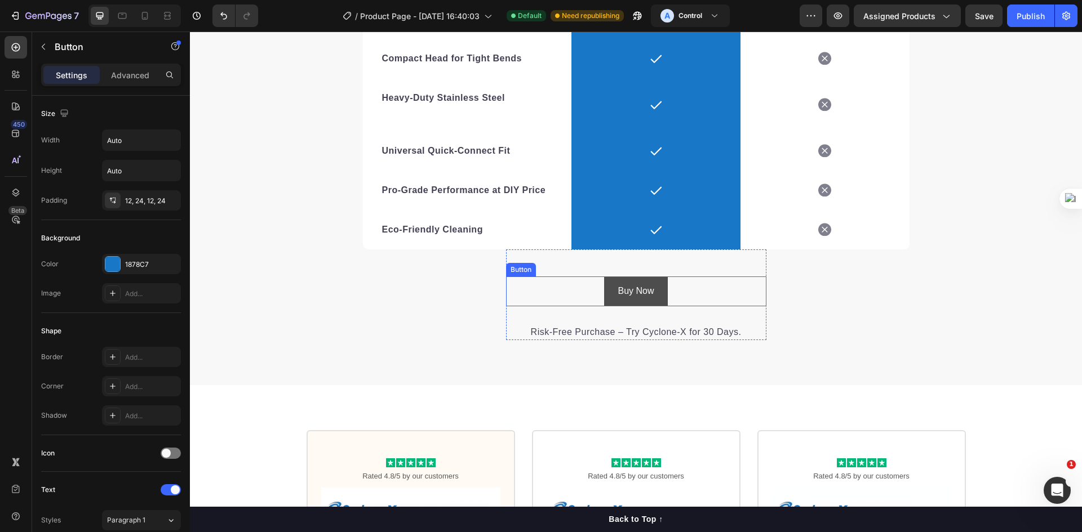
click at [656, 292] on link "Buy Now" at bounding box center [635, 292] width 63 height 30
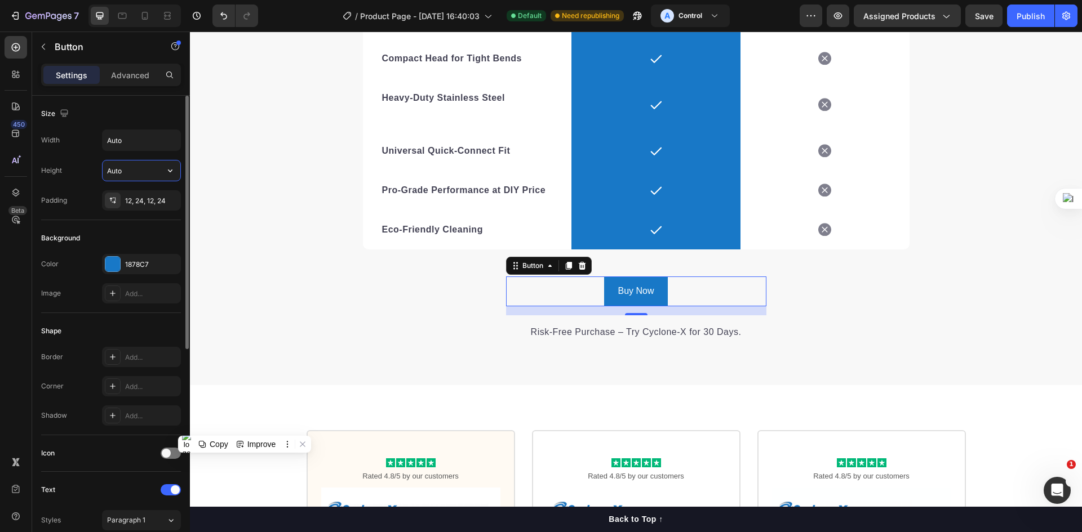
click at [150, 172] on input "Auto" at bounding box center [142, 171] width 78 height 20
drag, startPoint x: 143, startPoint y: 176, endPoint x: 82, endPoint y: 171, distance: 61.1
click at [83, 171] on div "Height Auto" at bounding box center [111, 170] width 140 height 21
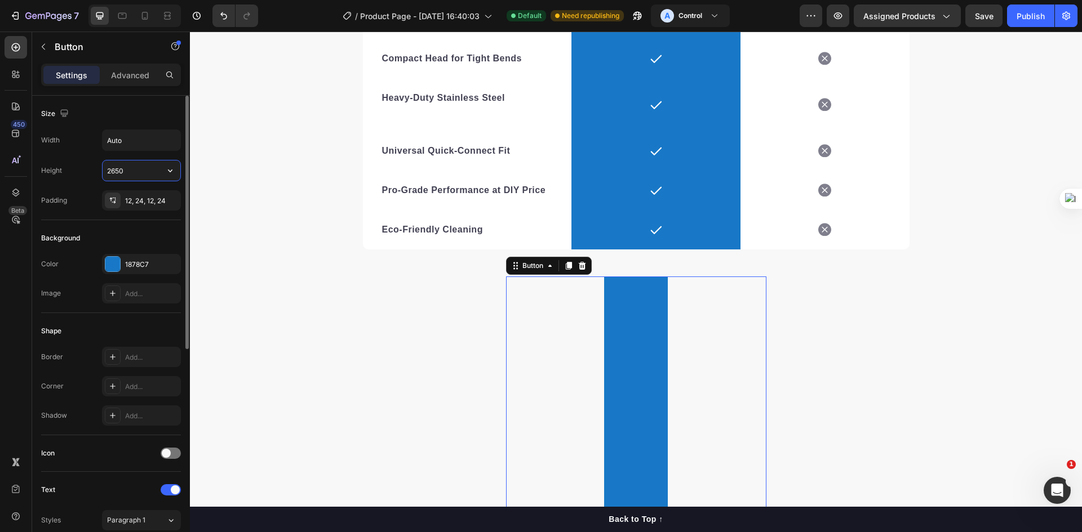
drag, startPoint x: 119, startPoint y: 174, endPoint x: 86, endPoint y: 176, distance: 32.8
click at [87, 176] on div "Height 2650" at bounding box center [111, 170] width 140 height 21
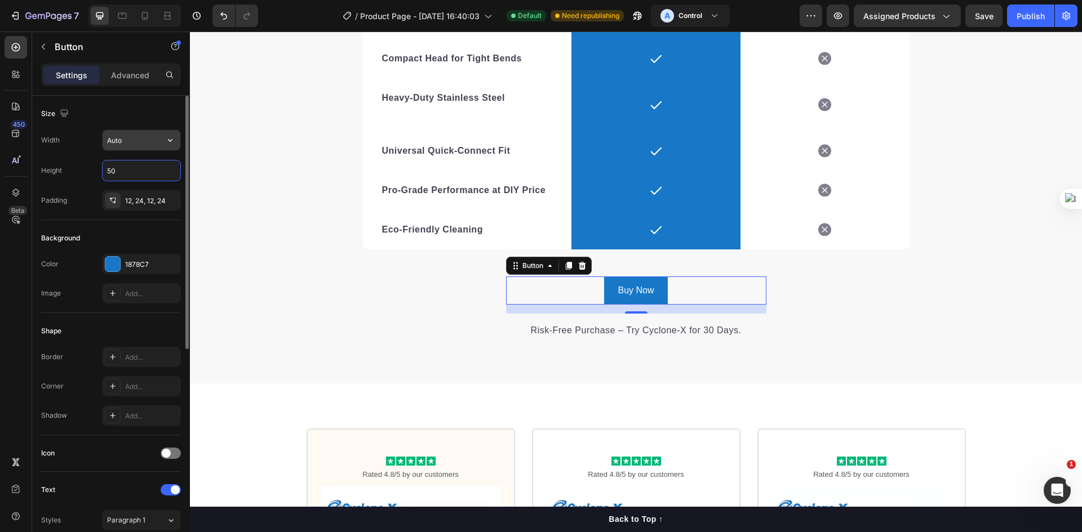
type input "50"
click at [138, 144] on input "Auto" at bounding box center [142, 140] width 78 height 20
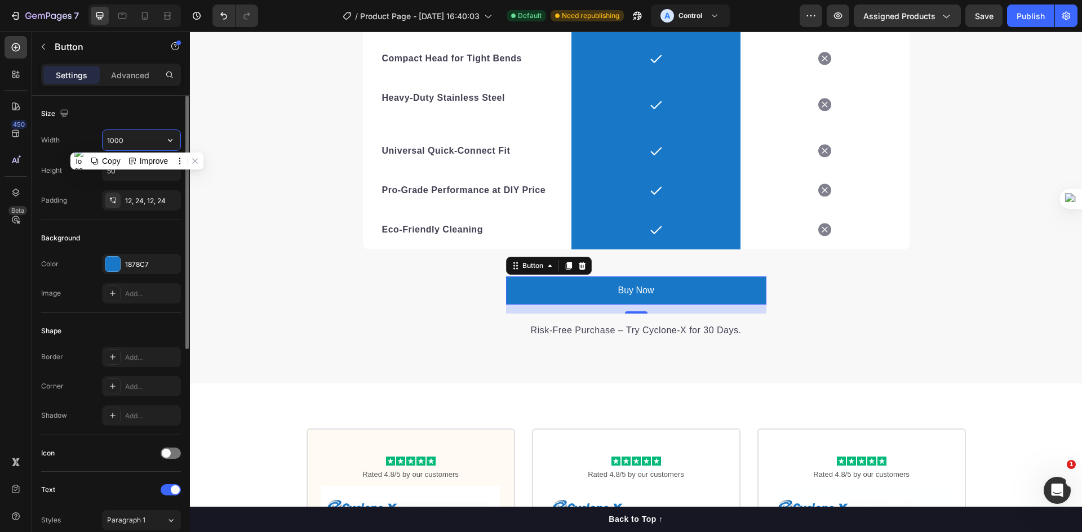
drag, startPoint x: 125, startPoint y: 141, endPoint x: 103, endPoint y: 142, distance: 21.4
click at [103, 142] on input "1000" at bounding box center [142, 140] width 78 height 20
type input "650"
click at [212, 145] on div "We’re a whole different breed. Heading It’s easy to see why Cyclone-X™ is trust…" at bounding box center [636, 58] width 892 height 562
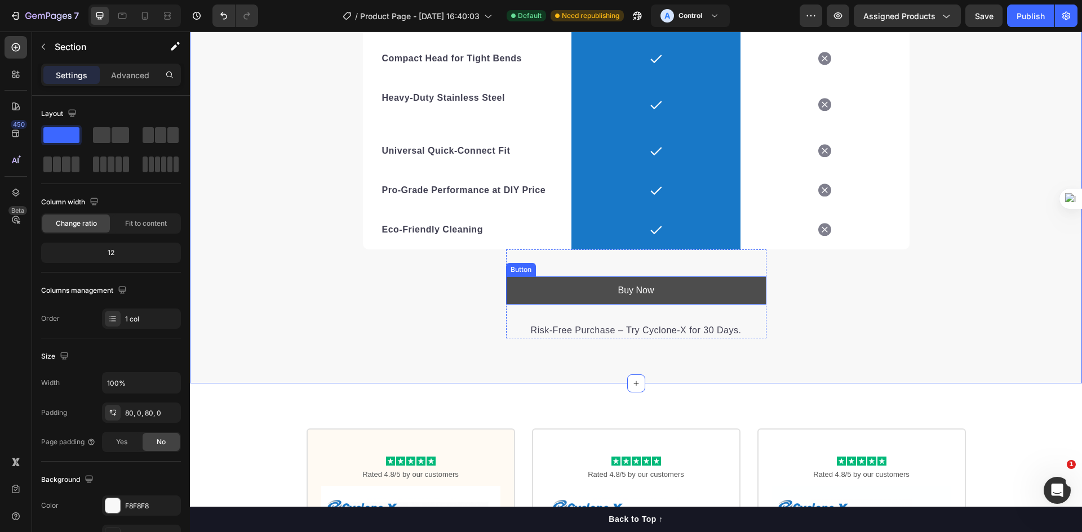
click at [550, 284] on link "Buy Now" at bounding box center [636, 291] width 260 height 28
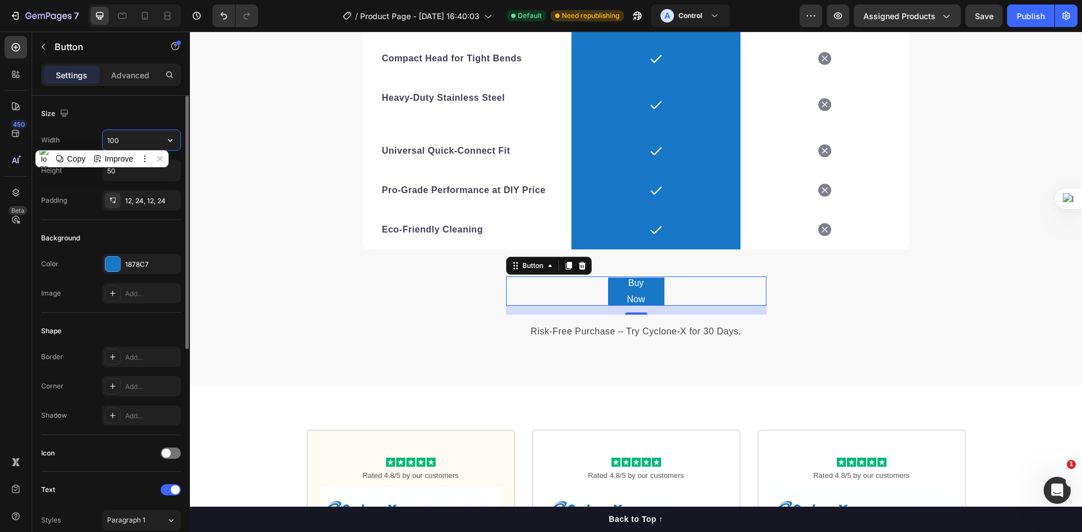
drag, startPoint x: 121, startPoint y: 141, endPoint x: 95, endPoint y: 141, distance: 25.4
click at [94, 141] on div "Width 100" at bounding box center [111, 140] width 140 height 21
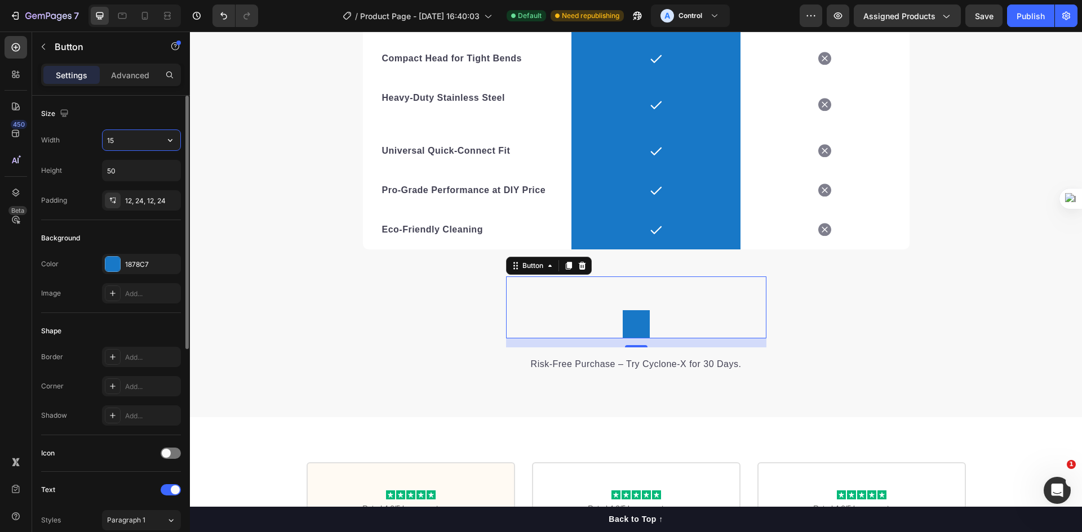
type input "150"
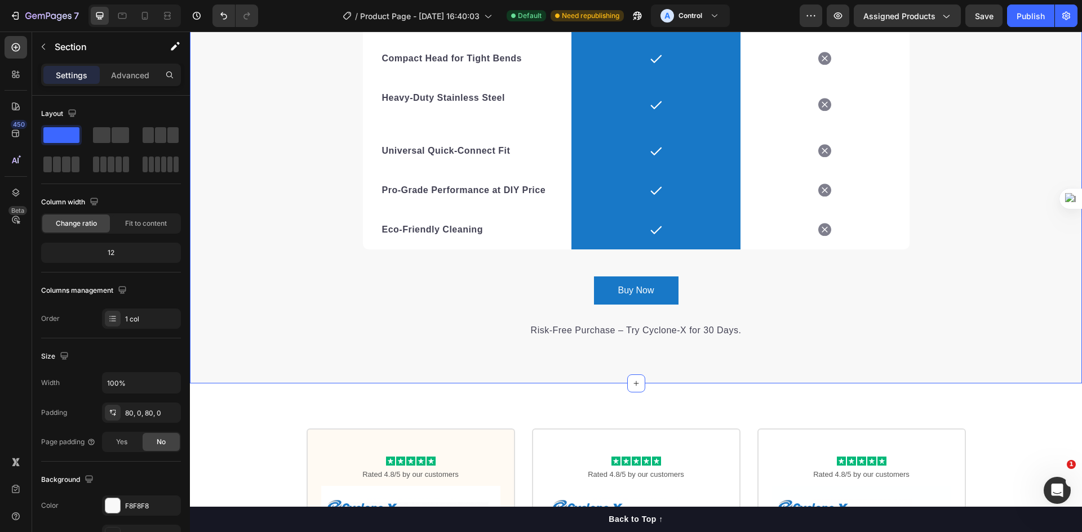
click at [233, 152] on div "We’re a whole different breed. Heading It’s easy to see why Cyclone-X™ is trust…" at bounding box center [636, 58] width 892 height 562
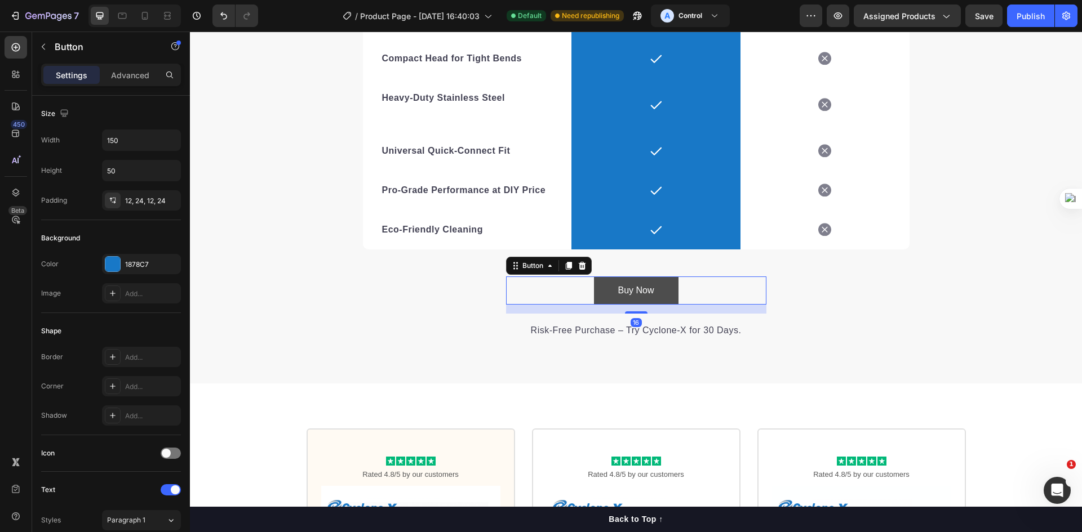
click at [607, 286] on link "Buy Now" at bounding box center [636, 291] width 85 height 28
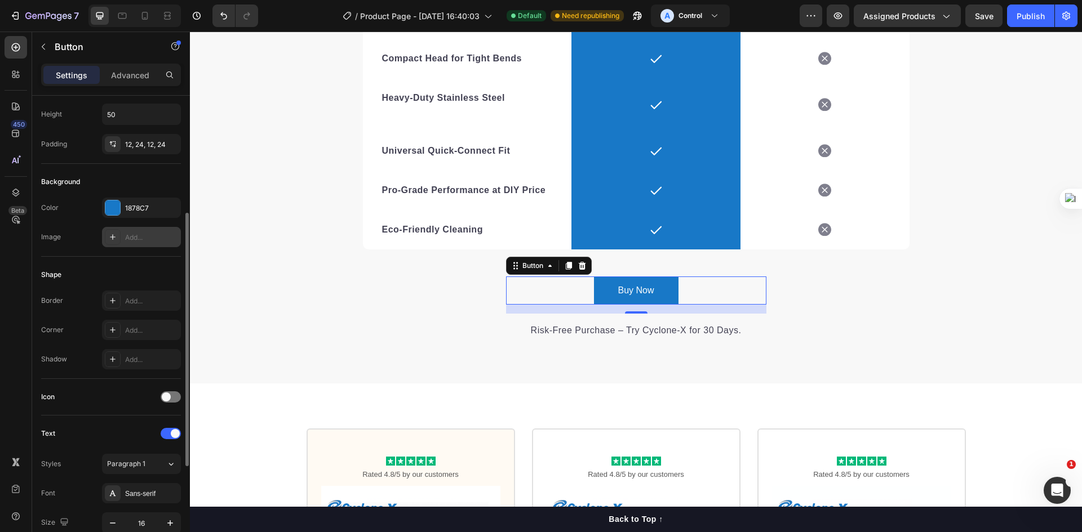
scroll to position [113, 0]
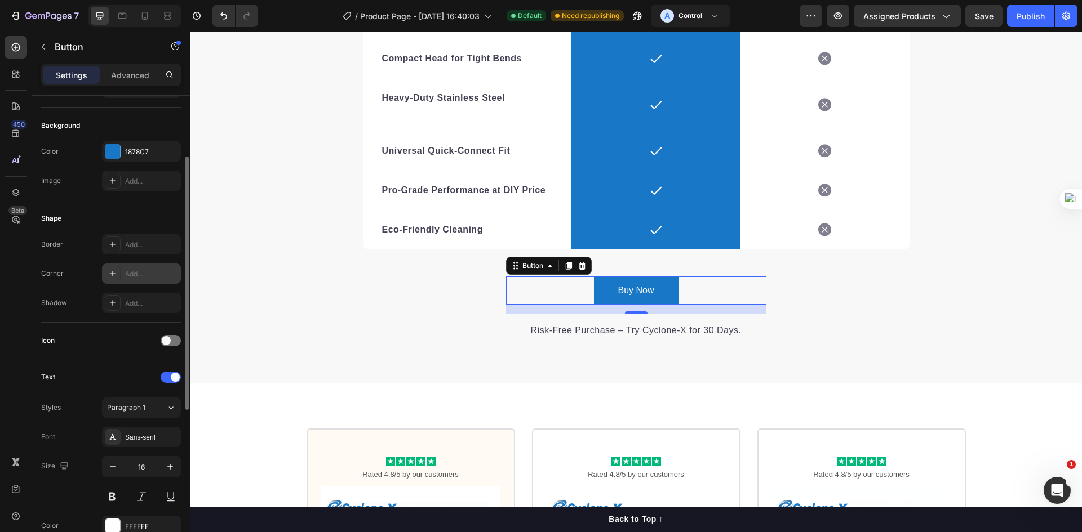
click at [145, 275] on div "Add..." at bounding box center [151, 274] width 53 height 10
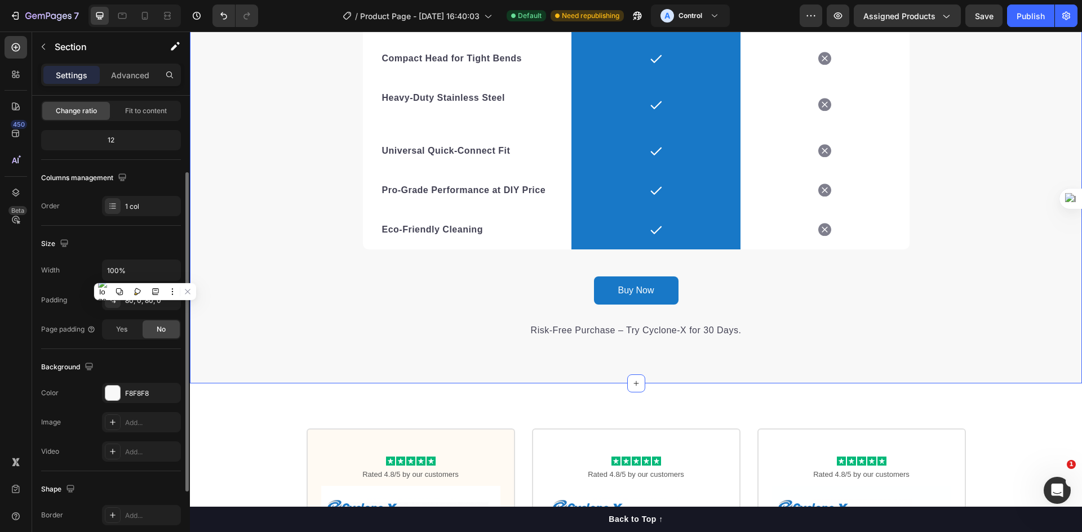
click at [414, 309] on div "We’re a whole different breed. Heading It’s easy to see why Cyclone-X™ is trust…" at bounding box center [636, 58] width 892 height 562
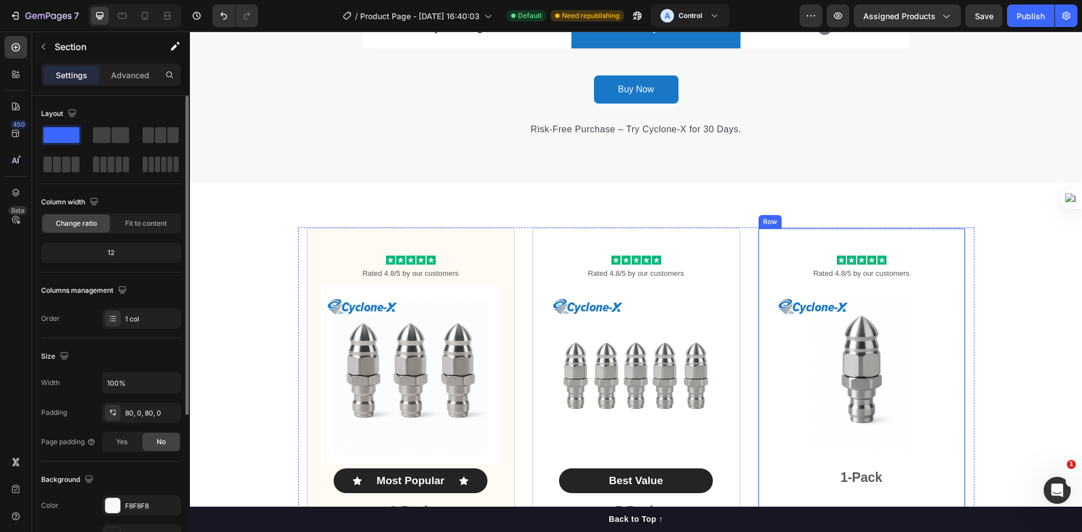
scroll to position [2561, 0]
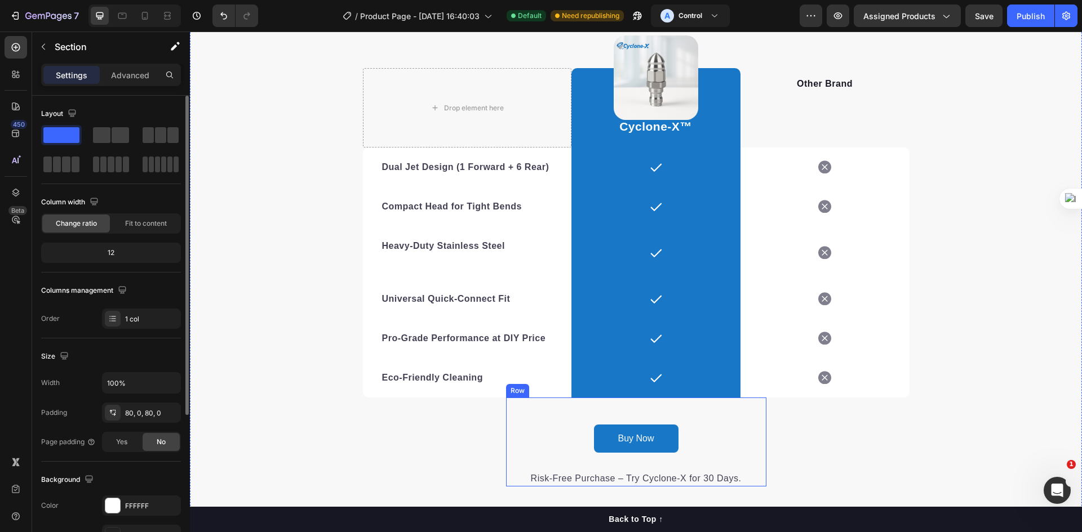
scroll to position [2335, 0]
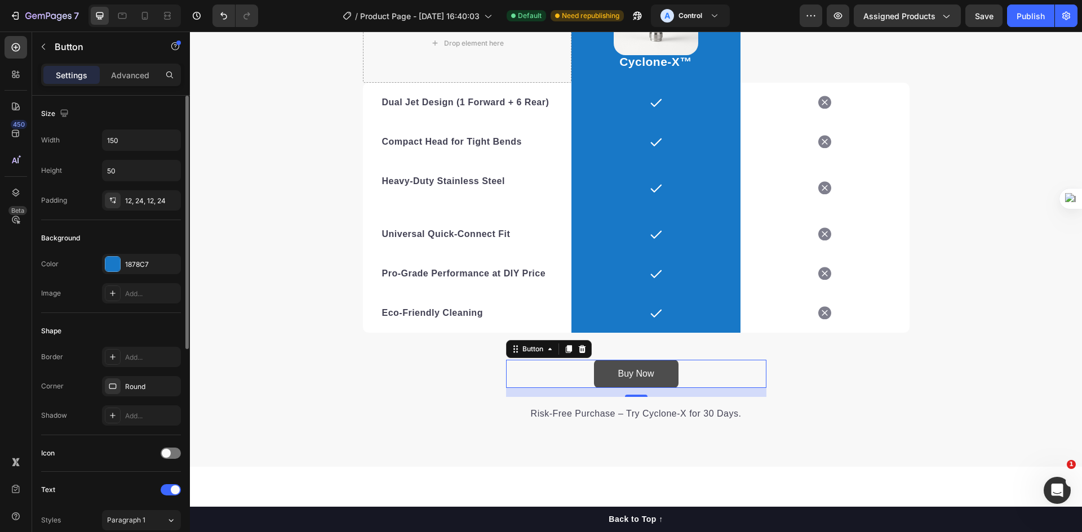
click at [654, 370] on link "Buy Now" at bounding box center [636, 374] width 85 height 28
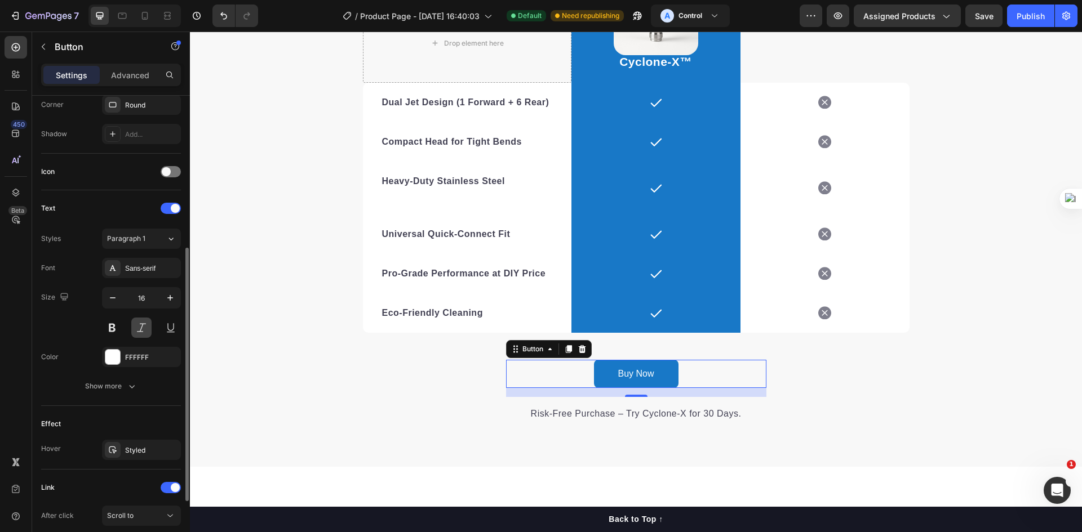
scroll to position [398, 0]
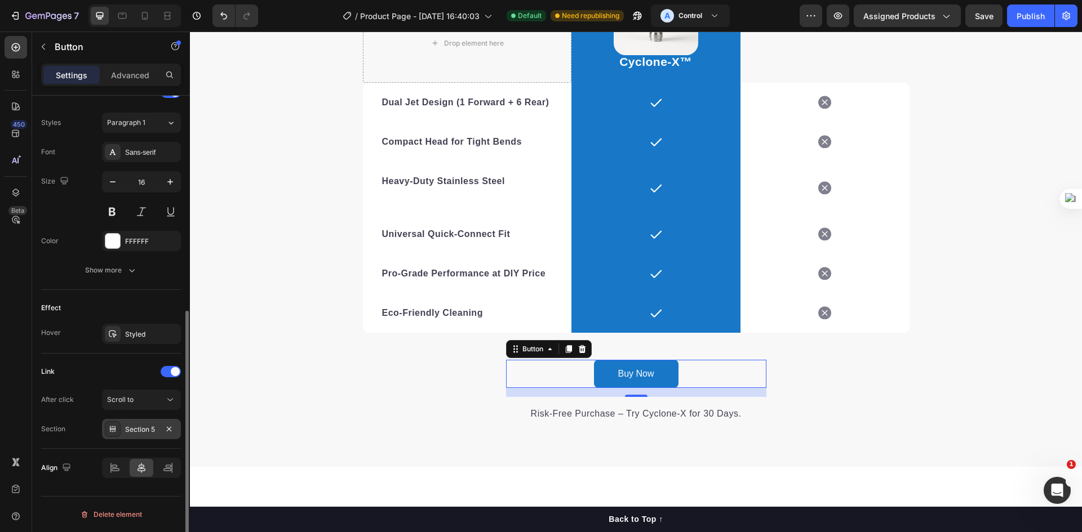
click at [158, 430] on div "Section 5" at bounding box center [141, 429] width 79 height 20
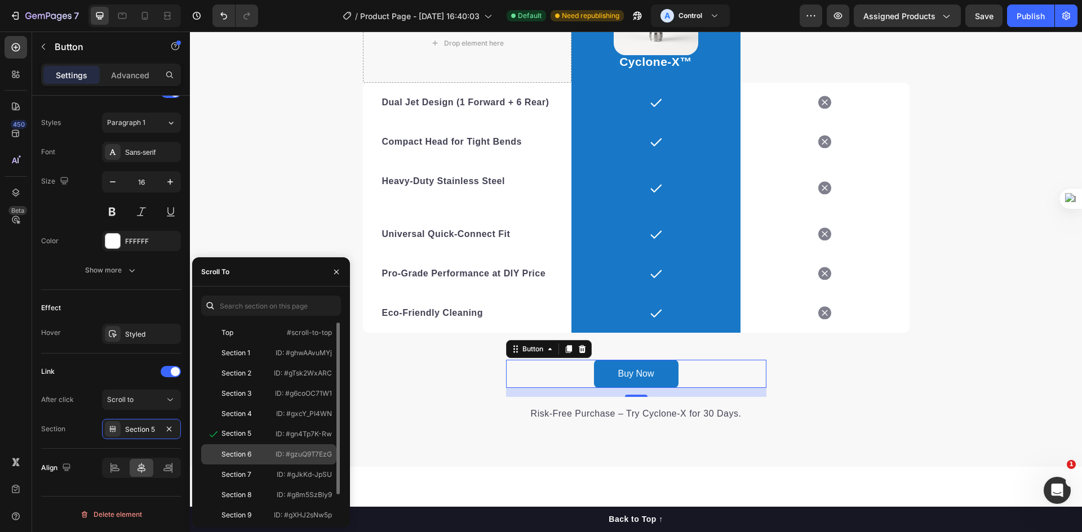
click at [268, 454] on div "Section 6" at bounding box center [238, 455] width 65 height 10
click at [914, 391] on div "We’re a whole different breed. Heading It’s easy to see why Cyclone-X™ is trust…" at bounding box center [636, 141] width 892 height 562
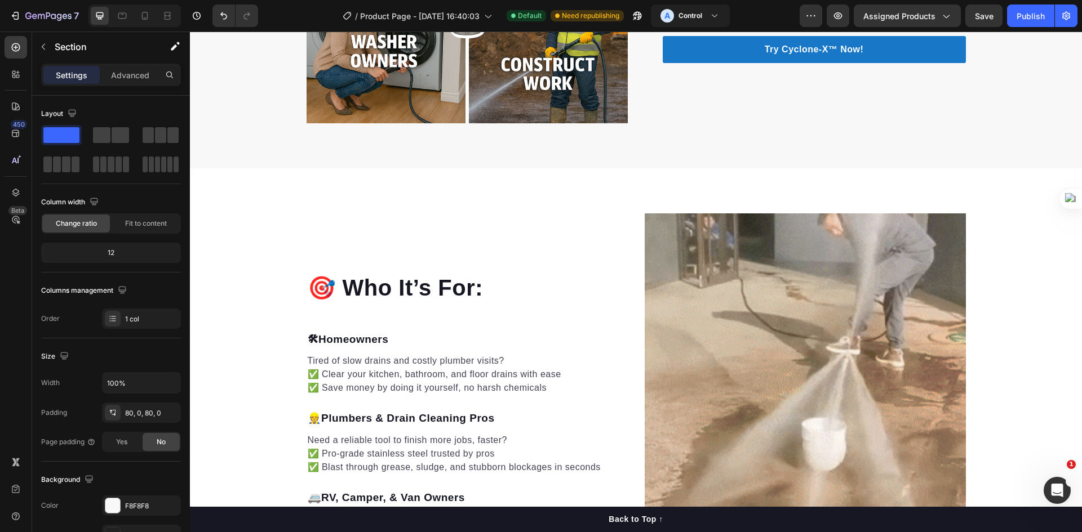
scroll to position [1096, 0]
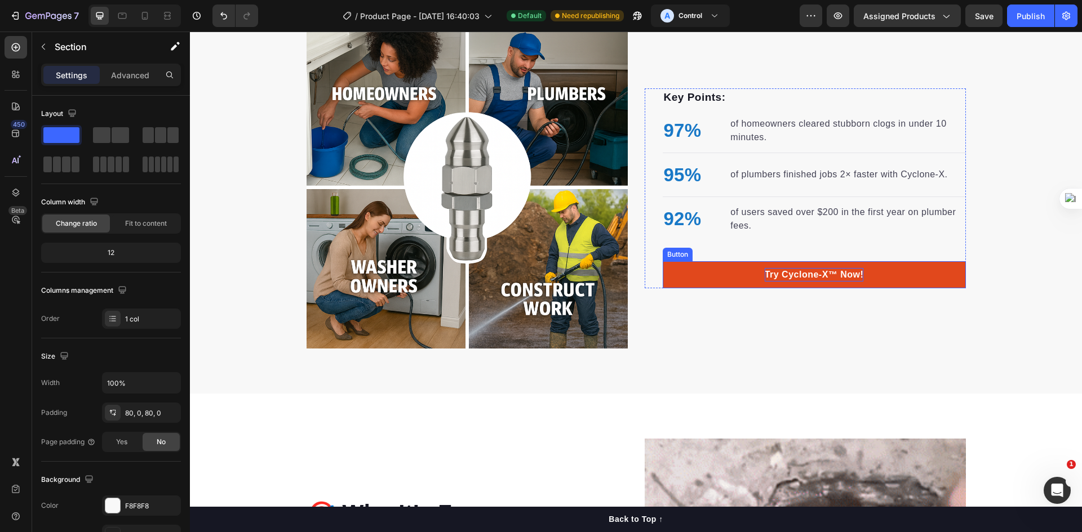
click at [849, 276] on p "Try Cyclone-X™ Now!" at bounding box center [814, 275] width 99 height 14
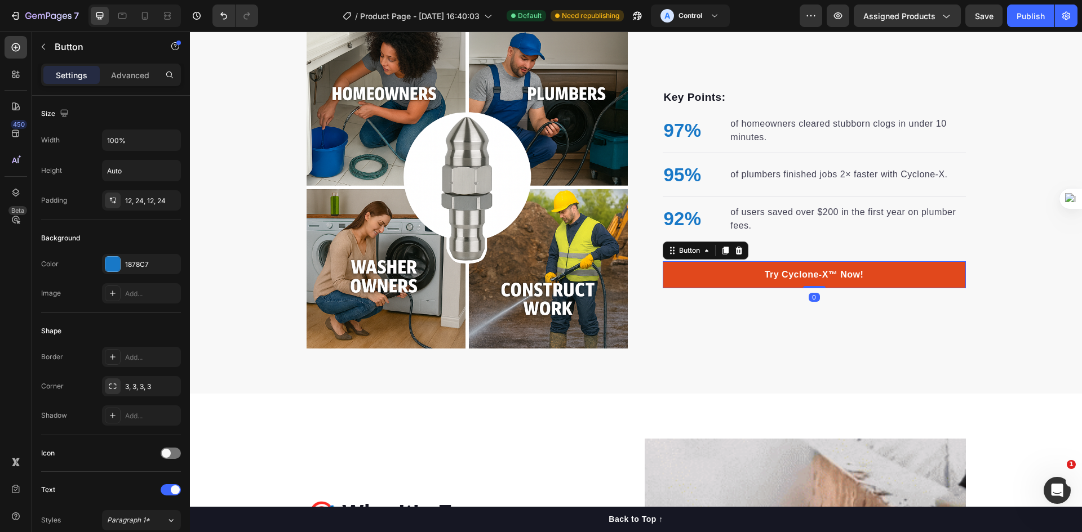
click at [876, 273] on link "Try Cyclone-X™ Now!" at bounding box center [814, 274] width 303 height 27
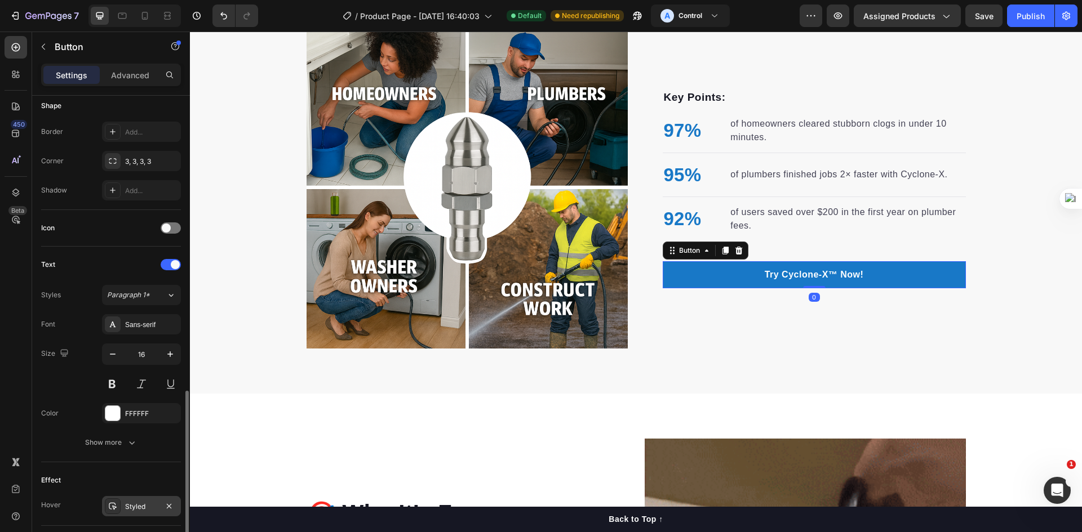
scroll to position [394, 0]
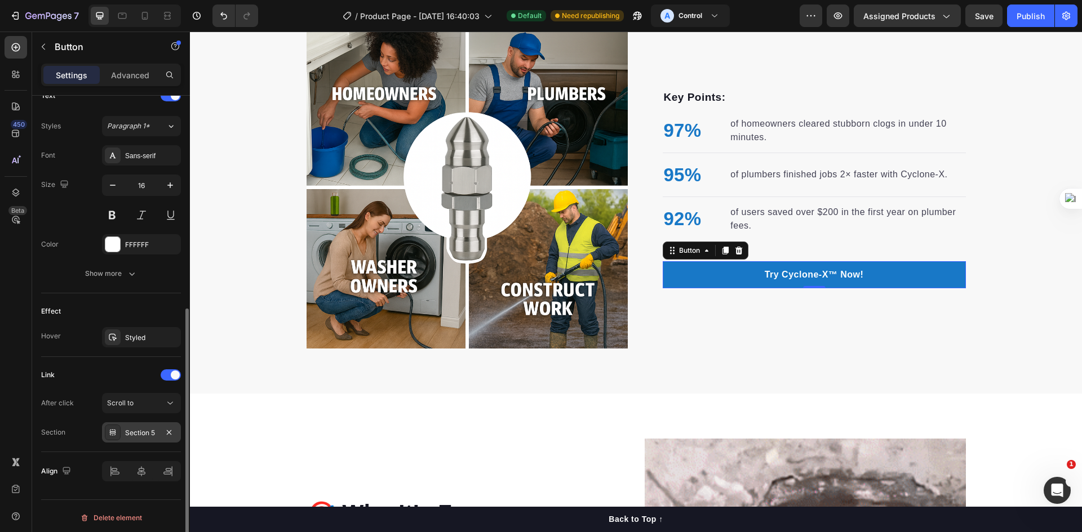
click at [154, 436] on div "Section 5" at bounding box center [141, 433] width 33 height 10
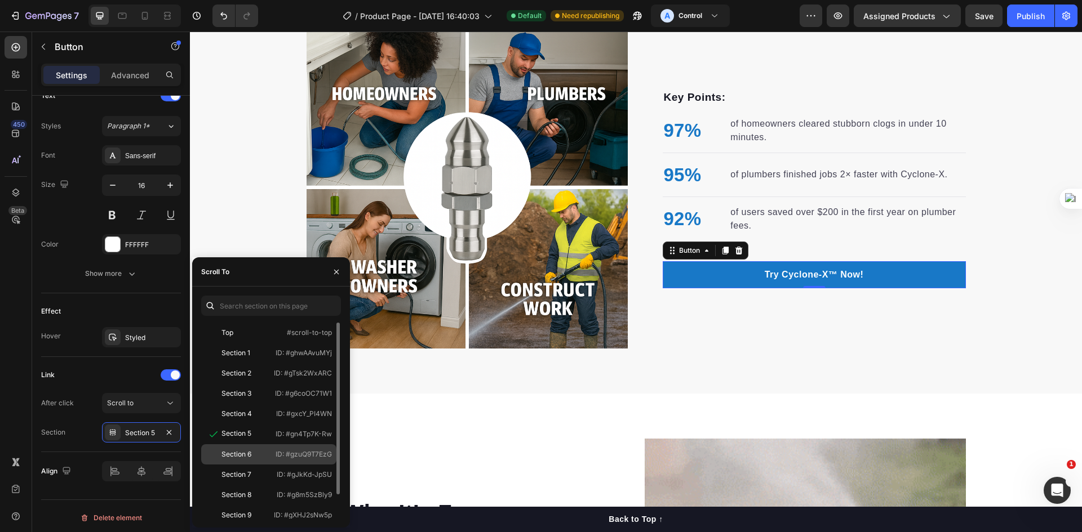
click at [258, 456] on div "Section 6" at bounding box center [238, 455] width 65 height 10
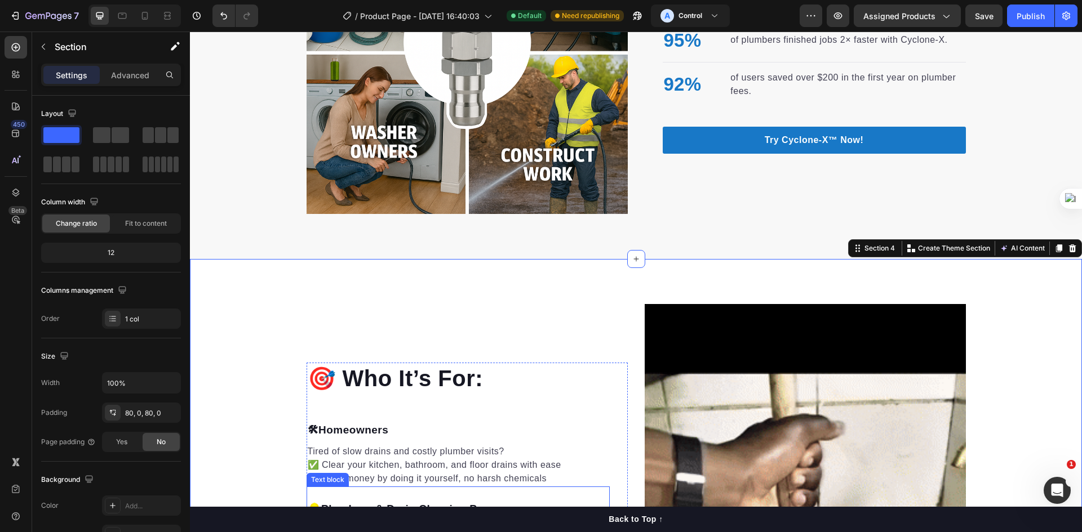
scroll to position [1040, 0]
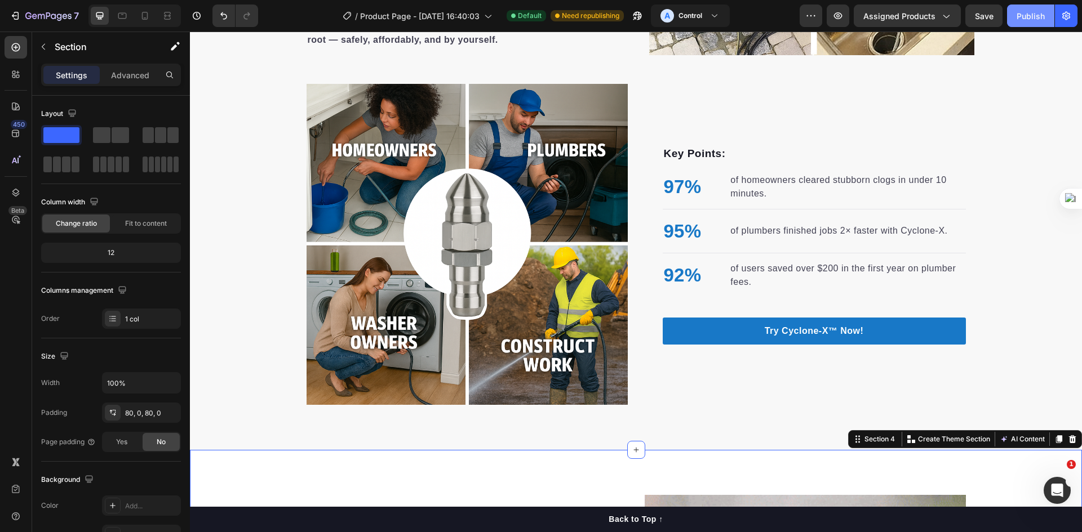
click at [1018, 17] on div "Publish" at bounding box center [1030, 16] width 28 height 12
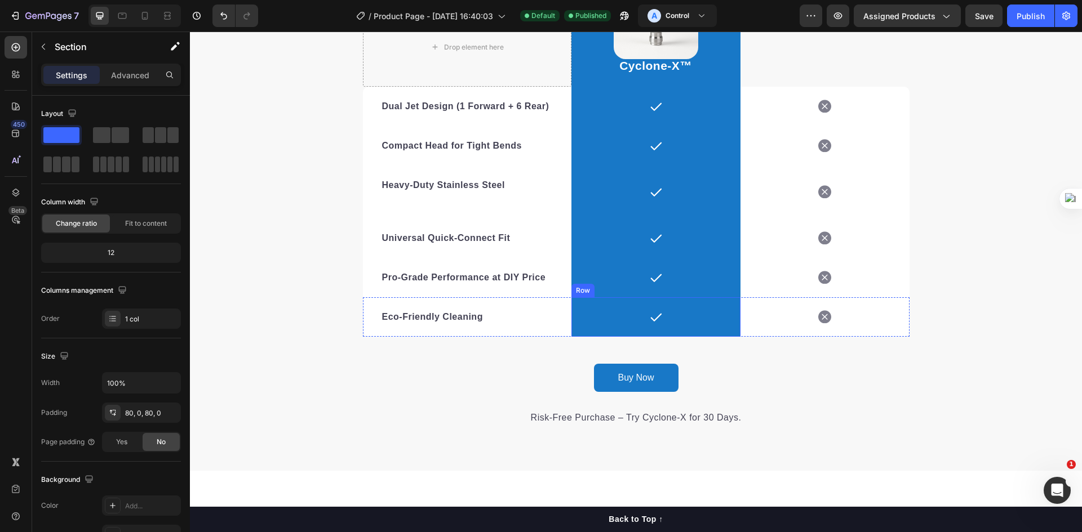
scroll to position [2448, 0]
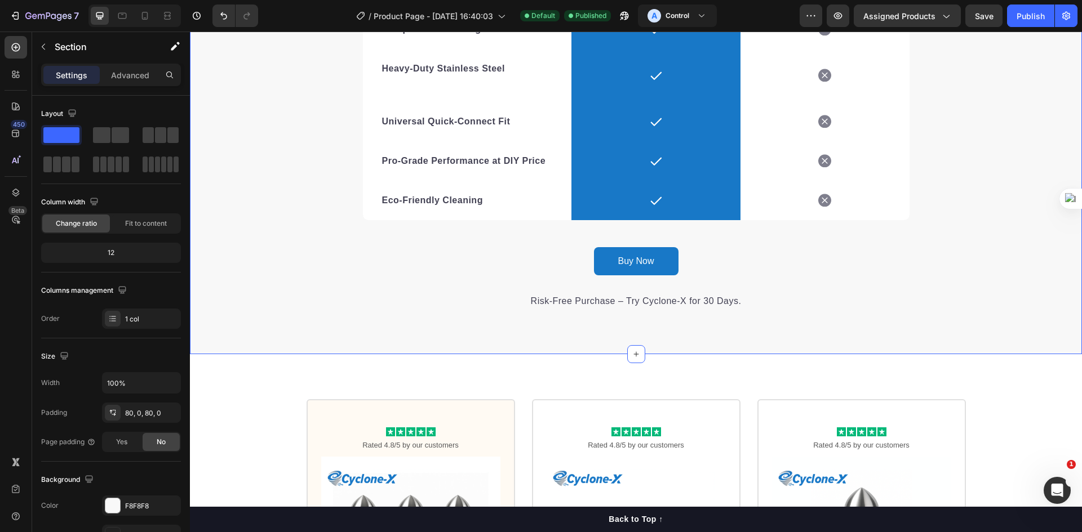
click at [584, 330] on div "We’re a whole different breed. Heading It’s easy to see why Cyclone-X™ is trust…" at bounding box center [636, 28] width 892 height 652
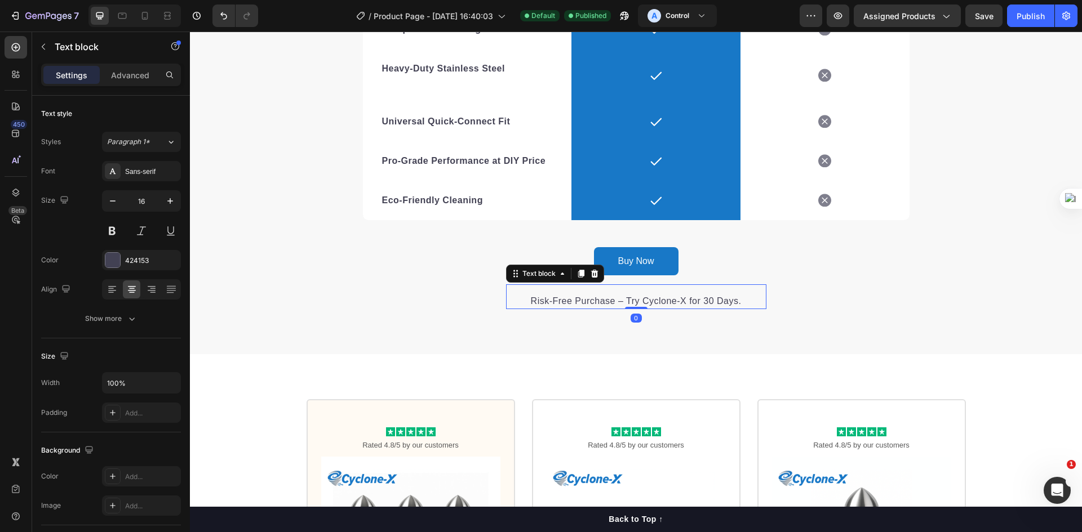
click at [623, 295] on p "Risk-Free Purchase – Try Cyclone-X for 30 Days." at bounding box center [636, 302] width 258 height 14
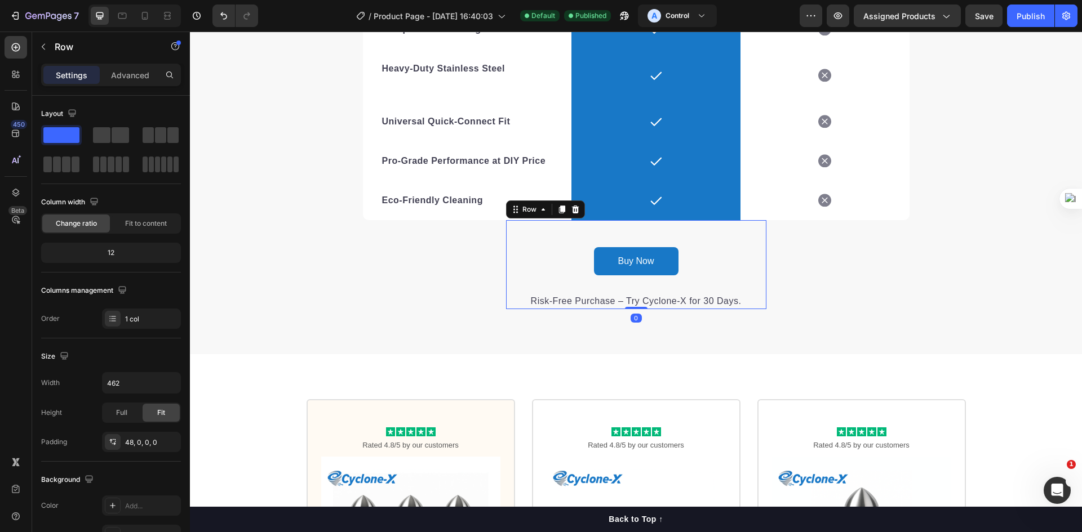
click at [578, 241] on div "Buy Now Button Risk-Free Purchase – Try Cyclone-X for 30 Days. Text block Row 0" at bounding box center [636, 264] width 260 height 89
click at [620, 294] on div "Risk-Free Purchase – Try Cyclone-X for 30 Days." at bounding box center [636, 302] width 260 height 16
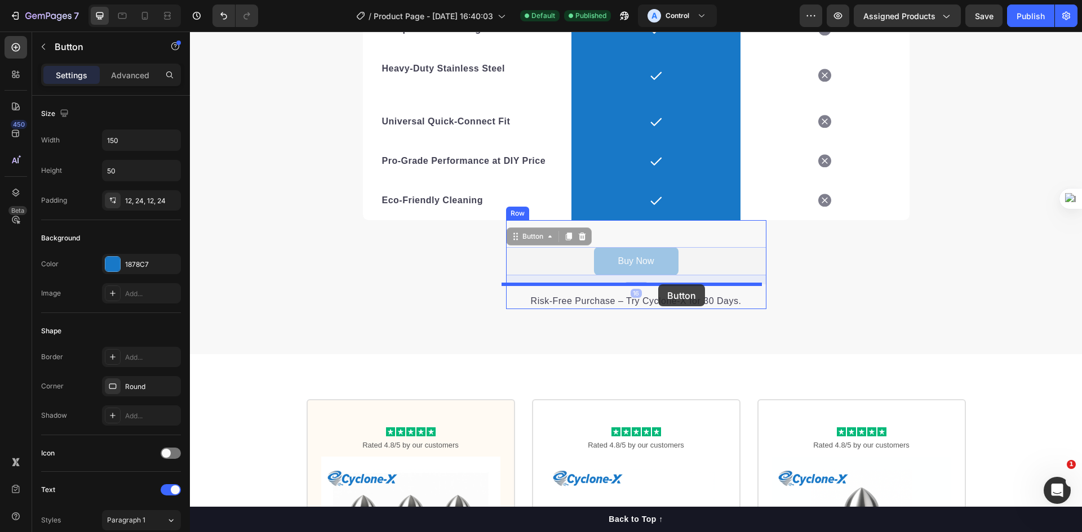
drag, startPoint x: 666, startPoint y: 261, endPoint x: 658, endPoint y: 285, distance: 24.9
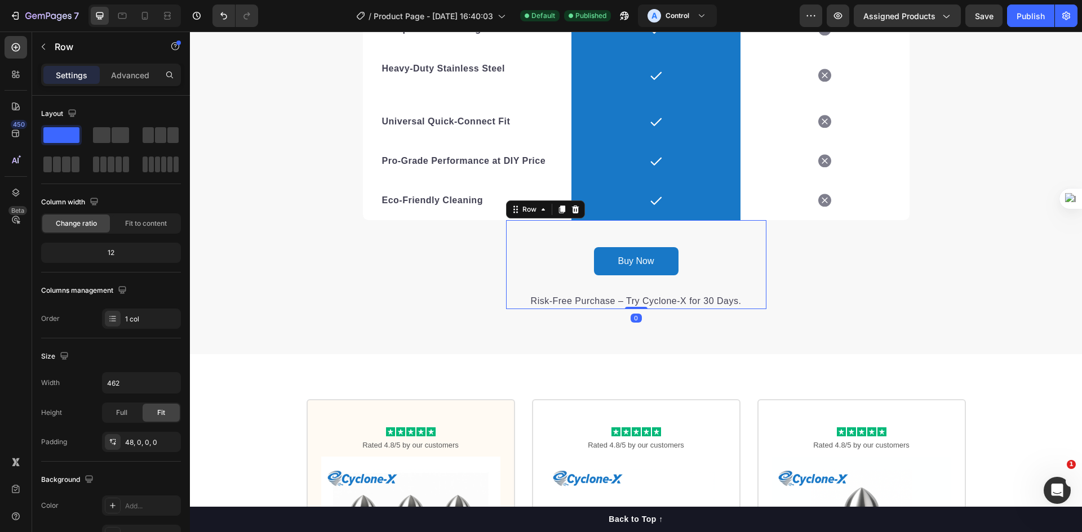
click at [676, 233] on div "Buy Now Button Risk-Free Purchase – Try Cyclone-X for 30 Days. Text block Row 0" at bounding box center [636, 264] width 260 height 89
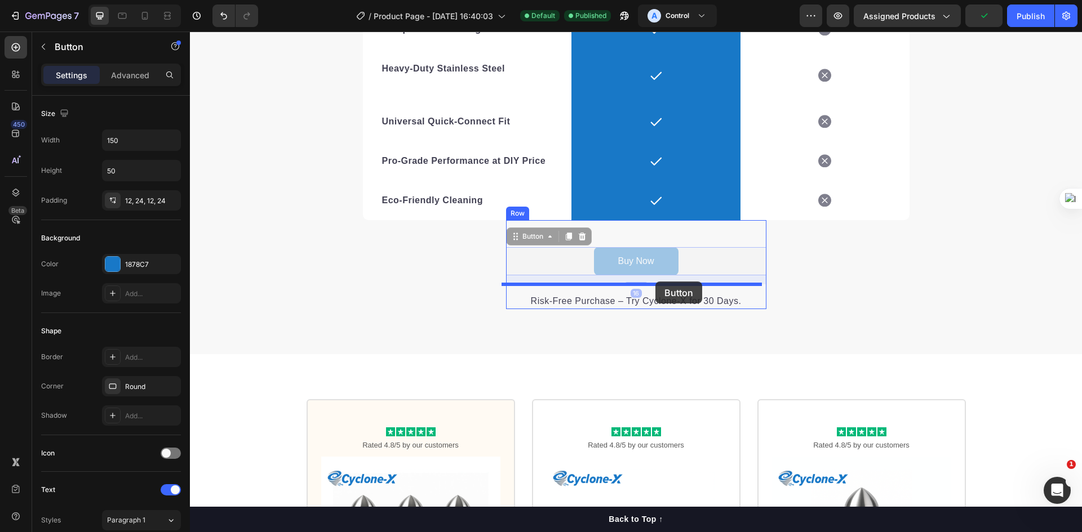
drag, startPoint x: 661, startPoint y: 260, endPoint x: 656, endPoint y: 282, distance: 22.7
click at [655, 282] on div "Header We’re a whole different breed. Heading It’s easy to see why Cyclone-X™ i…" at bounding box center [636, 81] width 892 height 4997
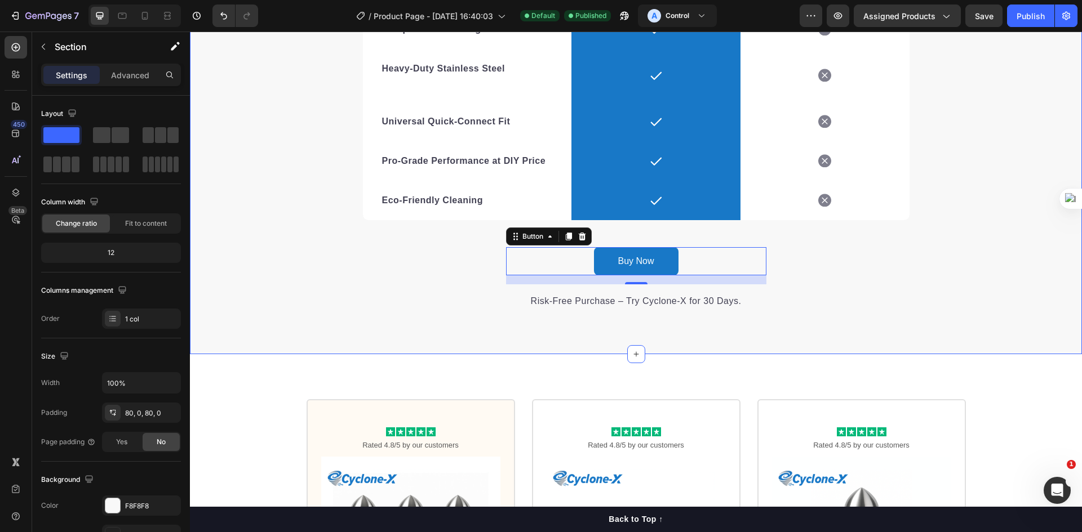
click at [848, 288] on div "We’re a whole different breed. Heading It’s easy to see why Cyclone-X™ is trust…" at bounding box center [636, 29] width 892 height 562
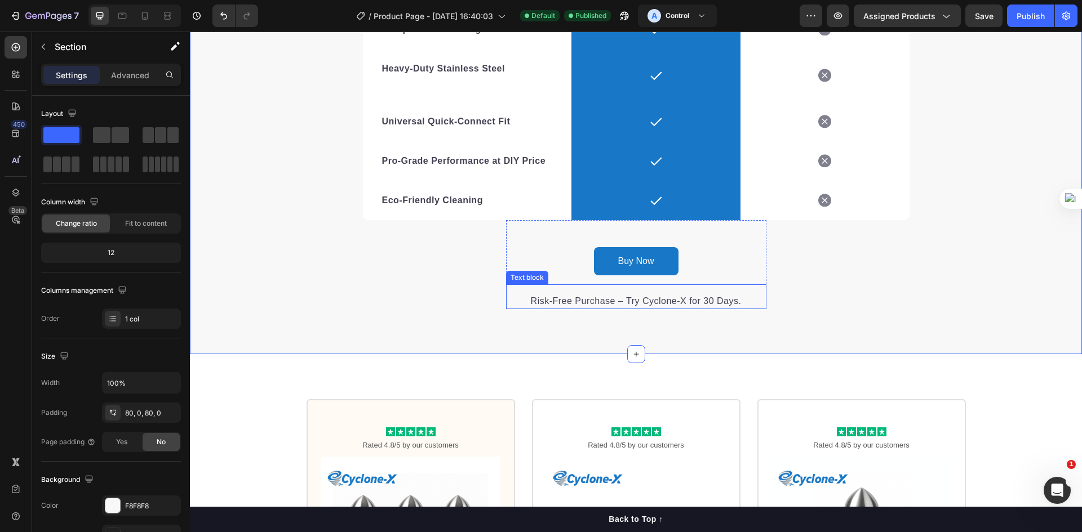
click at [634, 301] on p "Risk-Free Purchase – Try Cyclone-X for 30 Days." at bounding box center [636, 302] width 258 height 14
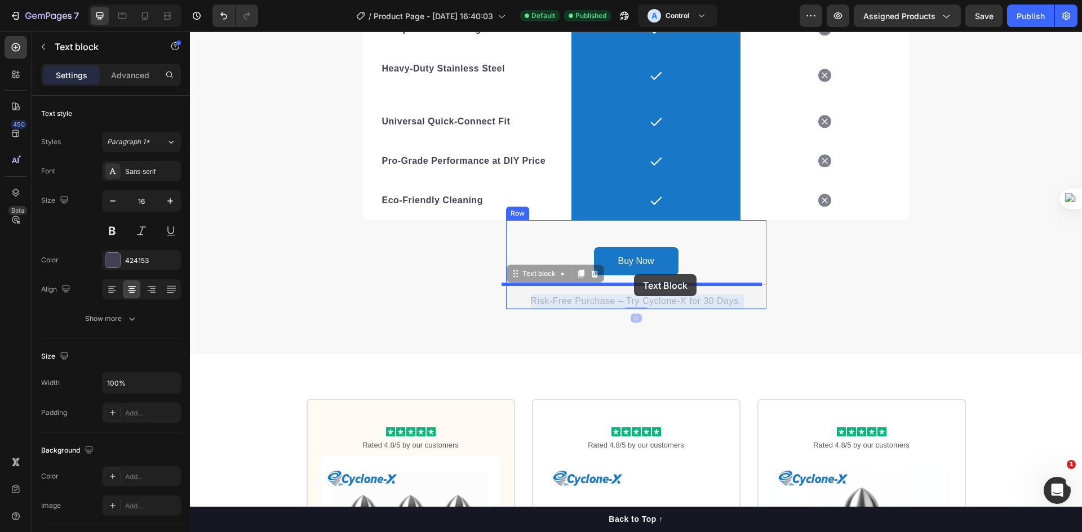
drag, startPoint x: 634, startPoint y: 301, endPoint x: 634, endPoint y: 274, distance: 26.5
click at [634, 274] on div "Header We’re a whole different breed. Heading It’s easy to see why Cyclone-X™ i…" at bounding box center [636, 81] width 892 height 4997
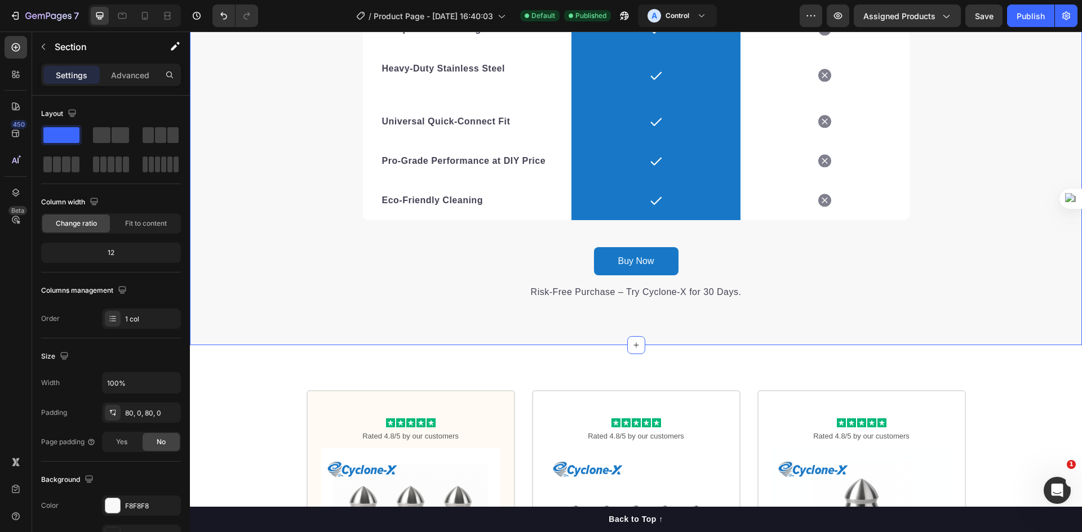
click at [778, 254] on div "We’re a whole different breed. Heading It’s easy to see why Cyclone-X™ is trust…" at bounding box center [636, 24] width 892 height 553
click at [41, 45] on icon "button" at bounding box center [43, 46] width 9 height 9
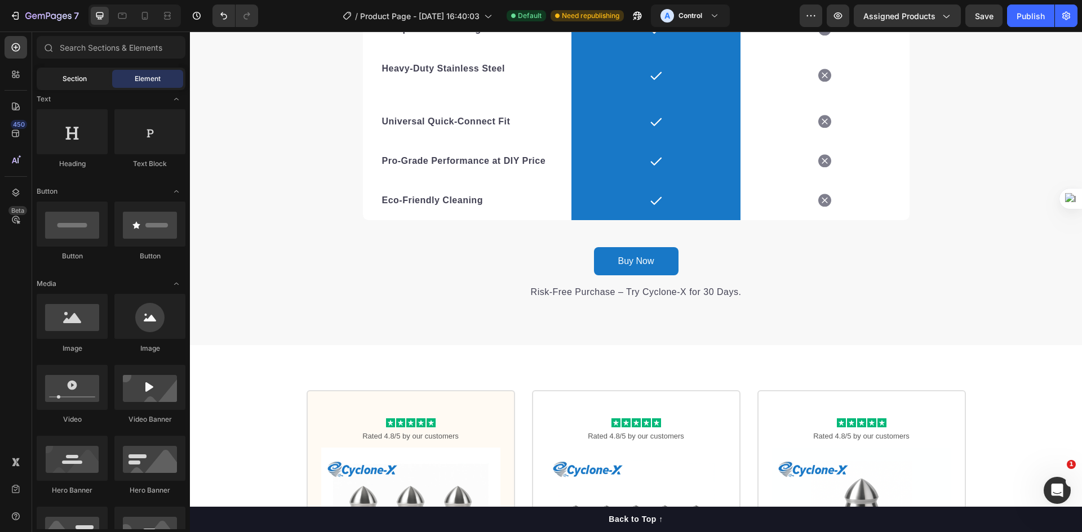
click at [66, 78] on span "Section" at bounding box center [75, 79] width 24 height 10
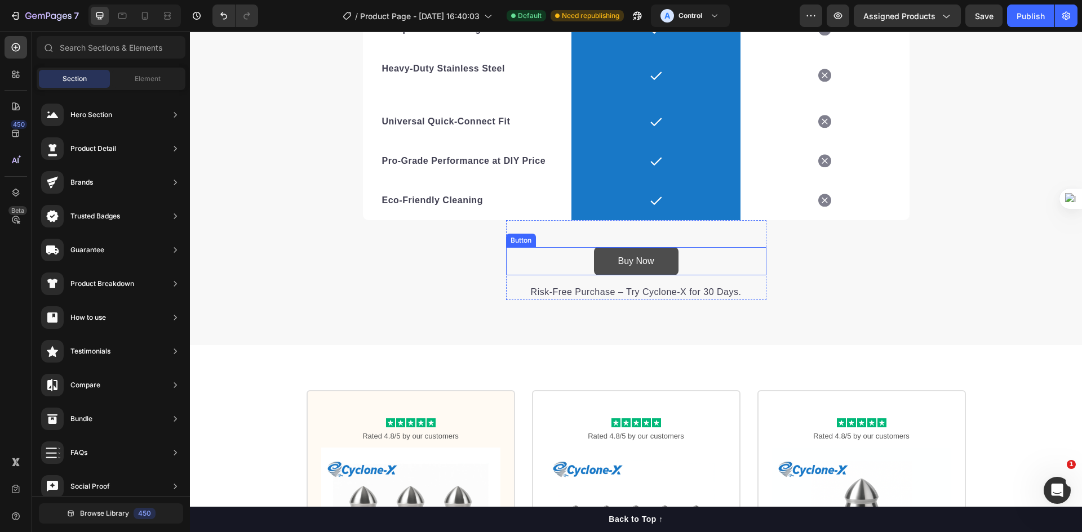
click at [672, 262] on link "Buy Now" at bounding box center [636, 261] width 85 height 28
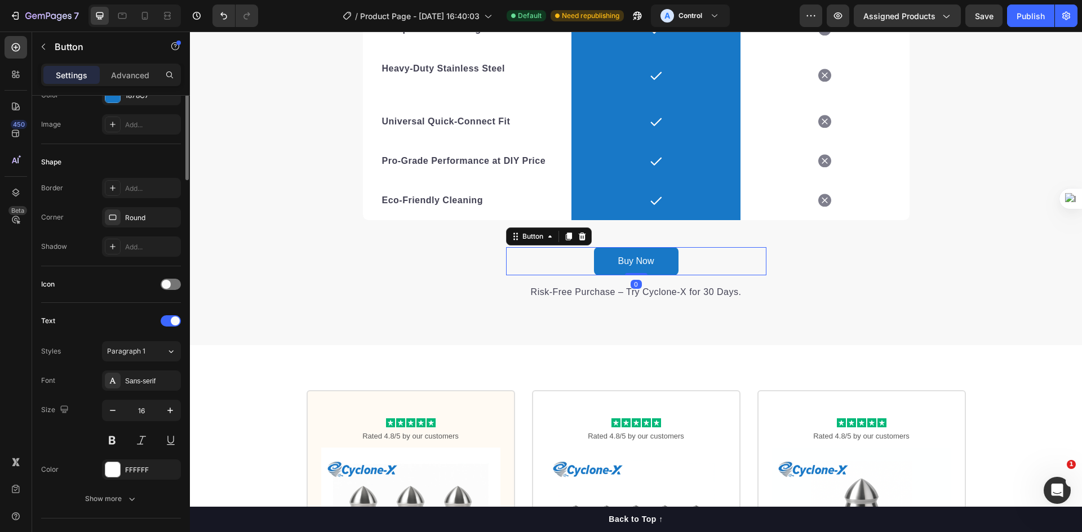
scroll to position [0, 0]
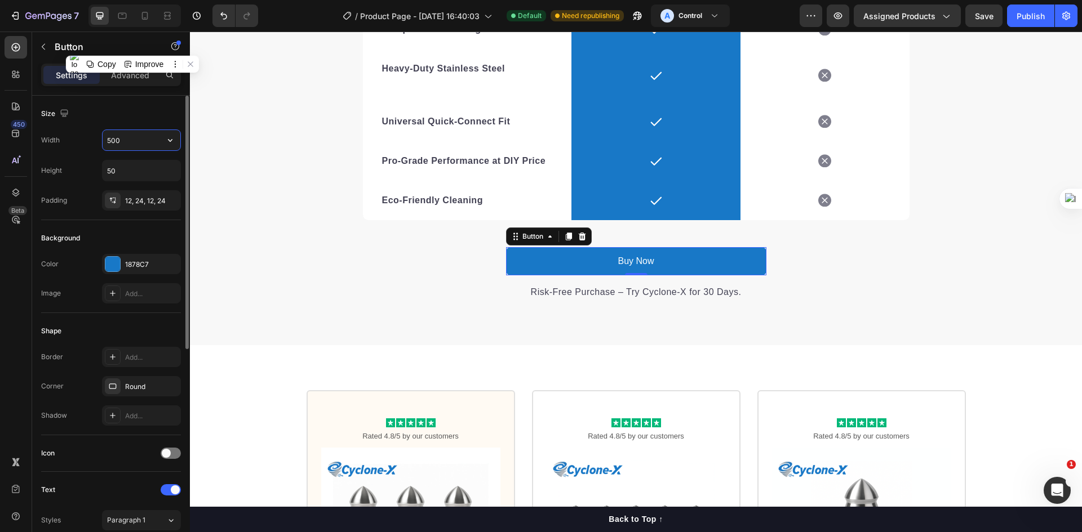
drag, startPoint x: 103, startPoint y: 139, endPoint x: 96, endPoint y: 139, distance: 7.3
click at [97, 139] on div "Width 500" at bounding box center [111, 140] width 140 height 21
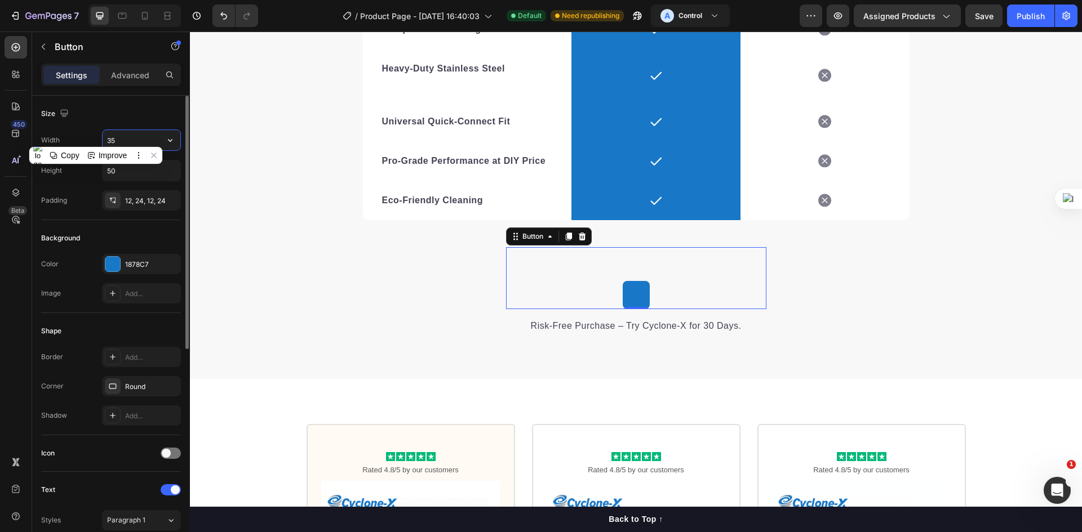
type input "350"
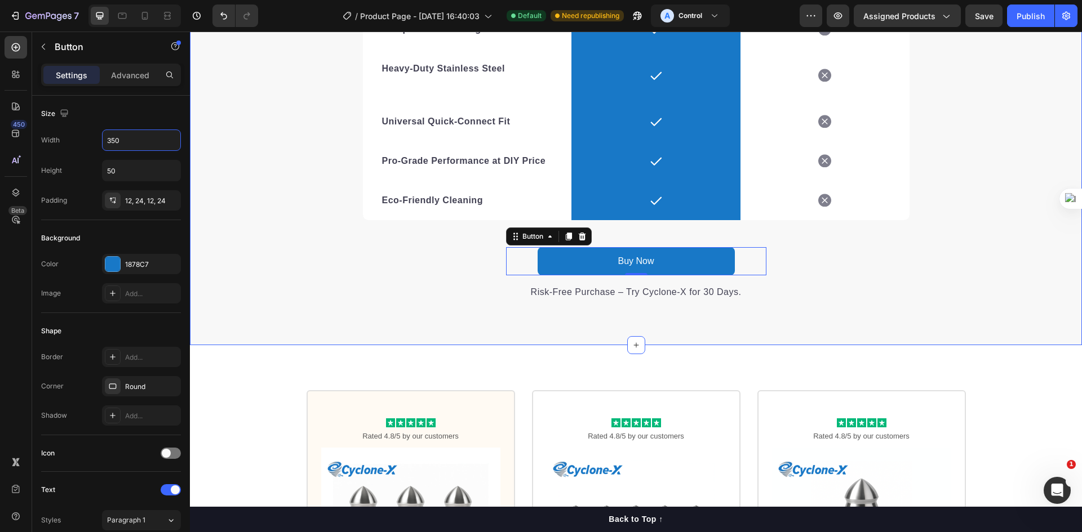
click at [273, 203] on div "We’re a whole different breed. Heading It’s easy to see why Cyclone-X™ is trust…" at bounding box center [636, 24] width 892 height 553
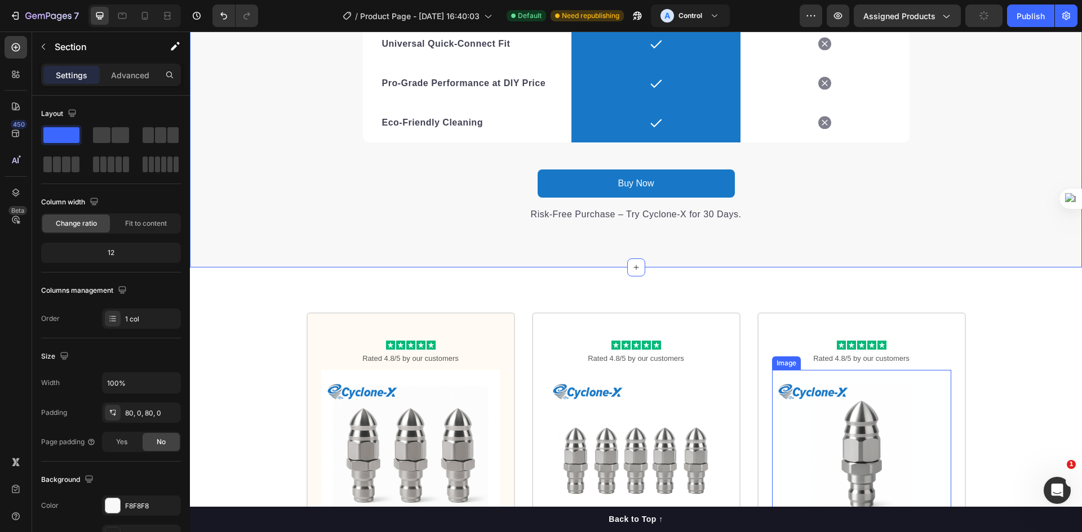
scroll to position [2505, 0]
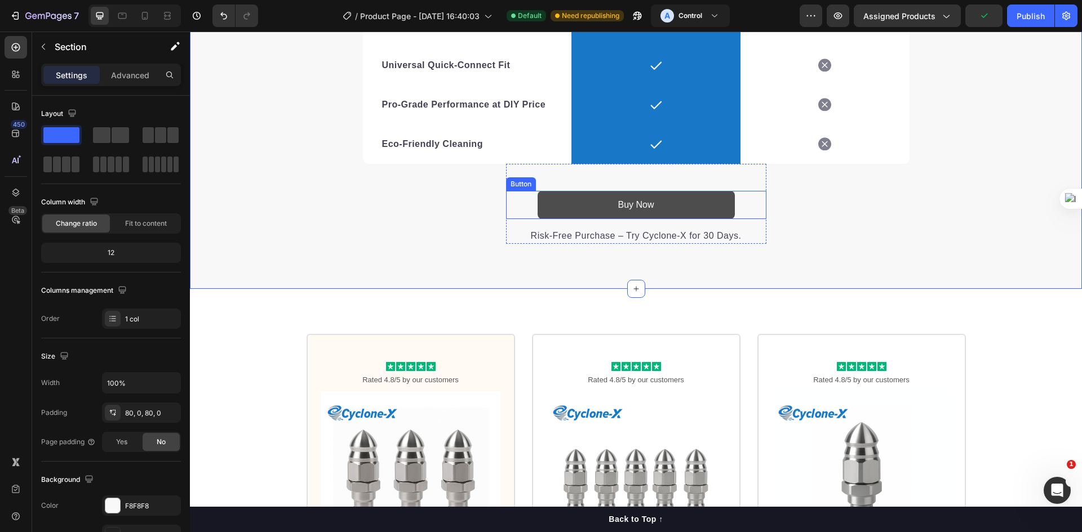
click at [691, 206] on link "Buy Now" at bounding box center [636, 205] width 197 height 28
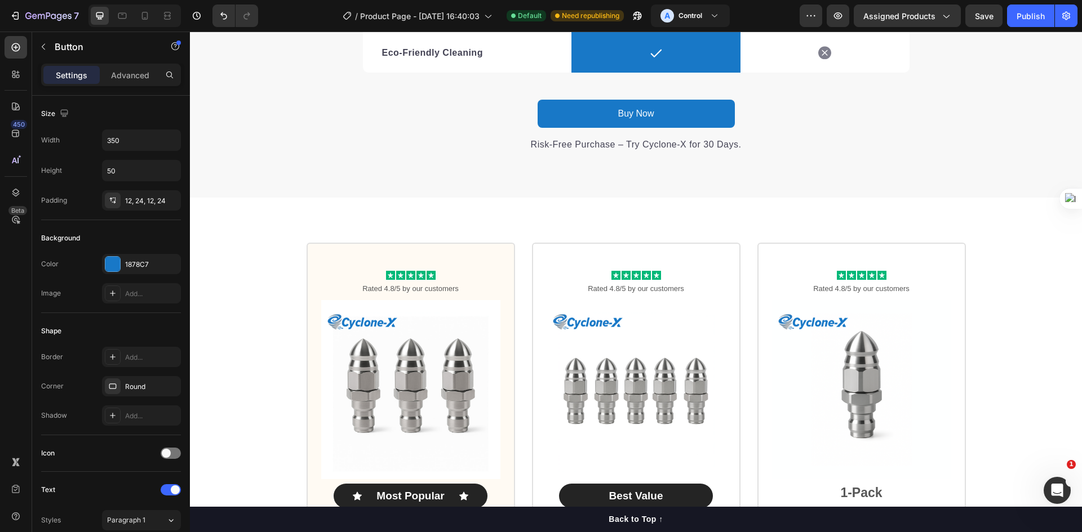
scroll to position [2595, 0]
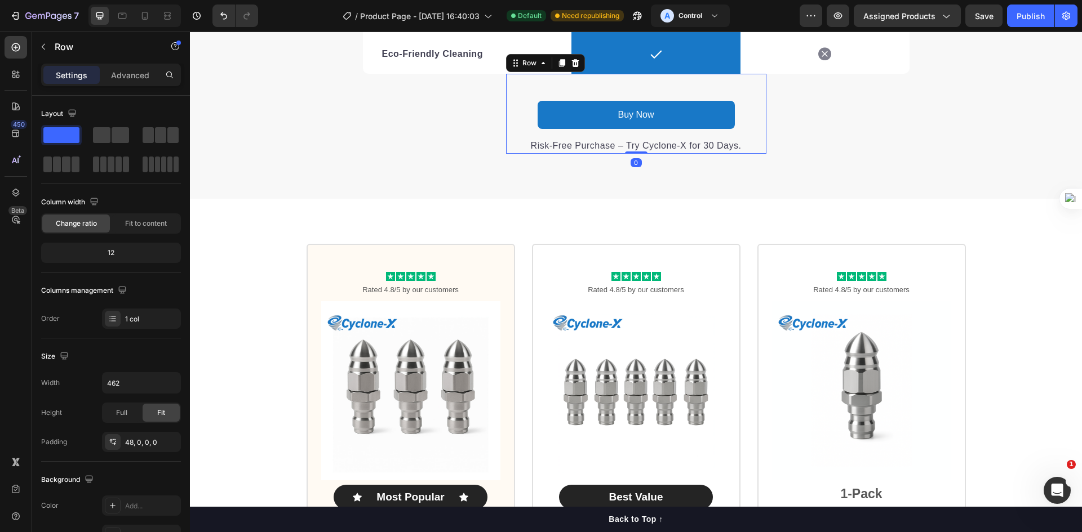
click at [729, 85] on div "Buy Now Button Risk-Free Purchase – Try Cyclone-X for 30 Days. Text block Row 0" at bounding box center [636, 114] width 260 height 80
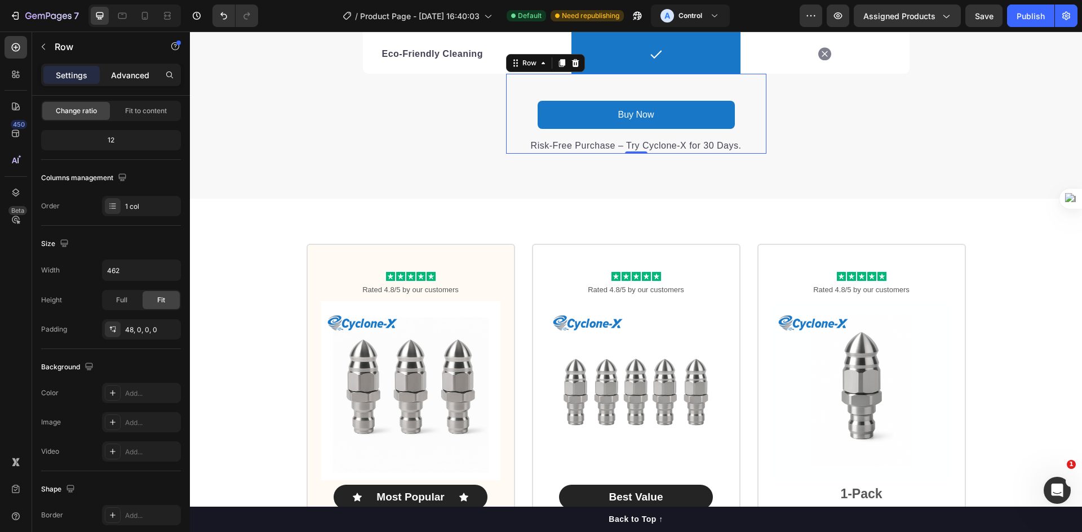
click at [134, 81] on p "Advanced" at bounding box center [130, 75] width 38 height 12
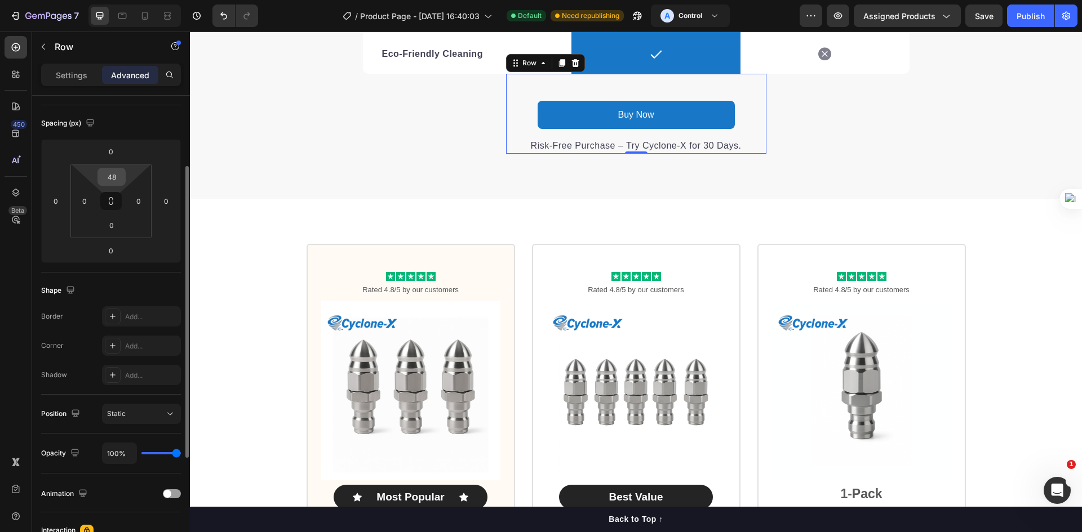
click at [113, 176] on input "48" at bounding box center [111, 176] width 23 height 17
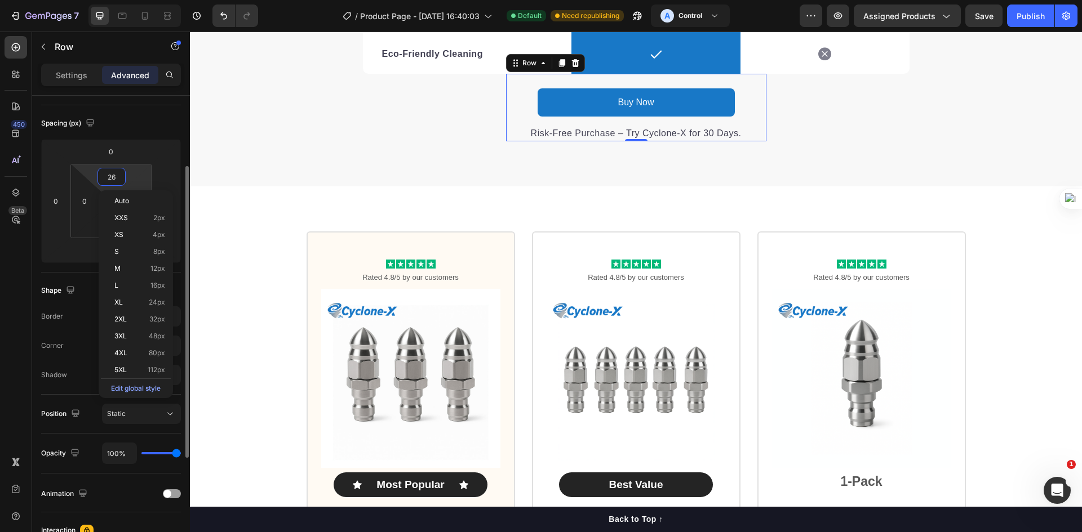
type input "25"
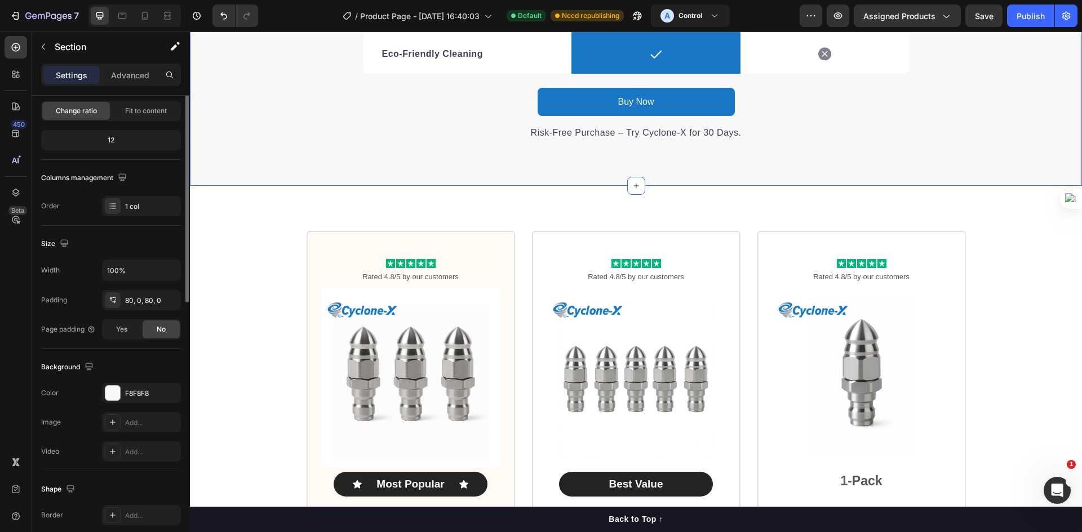
scroll to position [0, 0]
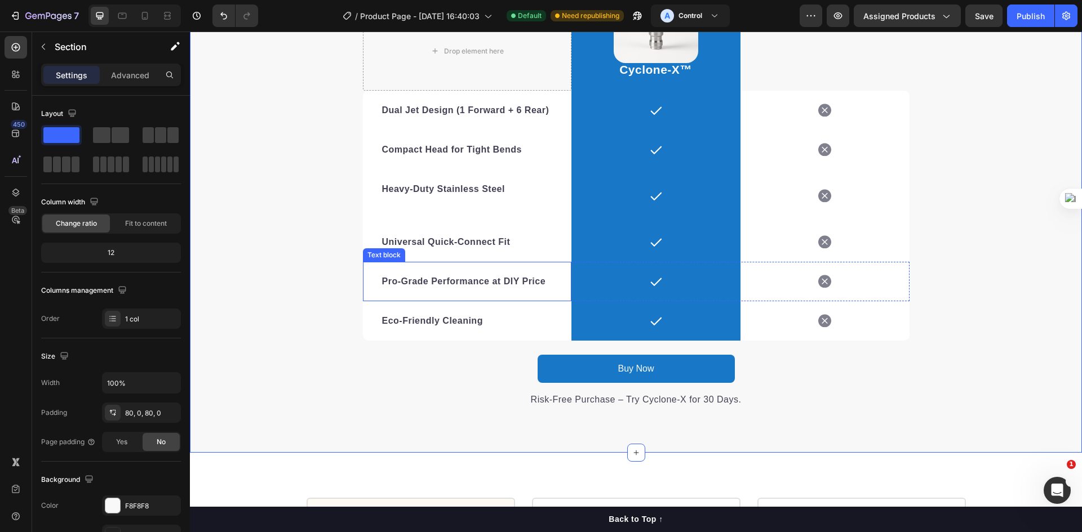
scroll to position [2313, 0]
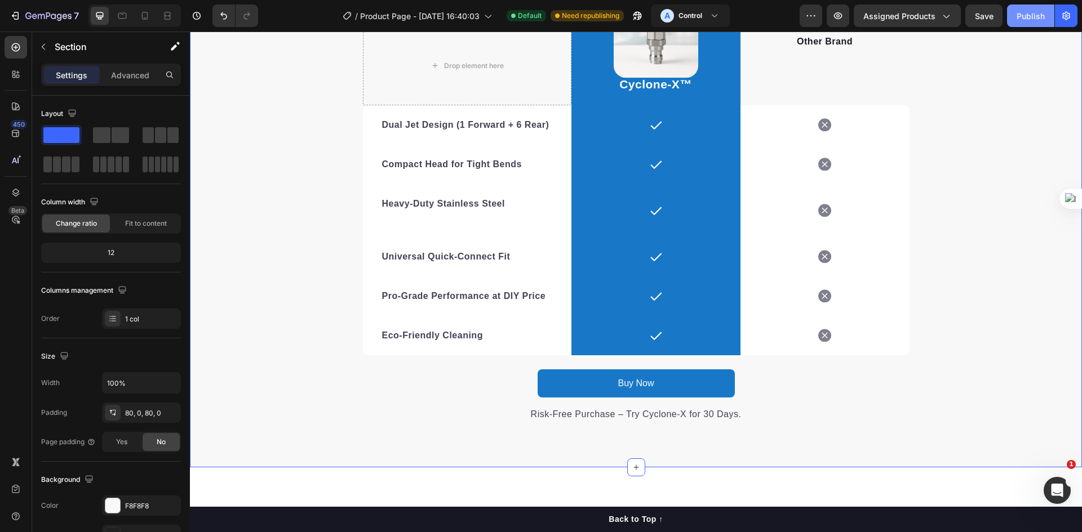
drag, startPoint x: 787, startPoint y: 37, endPoint x: 1014, endPoint y: 31, distance: 227.2
click at [1026, 16] on div "Publish" at bounding box center [1030, 16] width 28 height 12
